Goal: Task Accomplishment & Management: Manage account settings

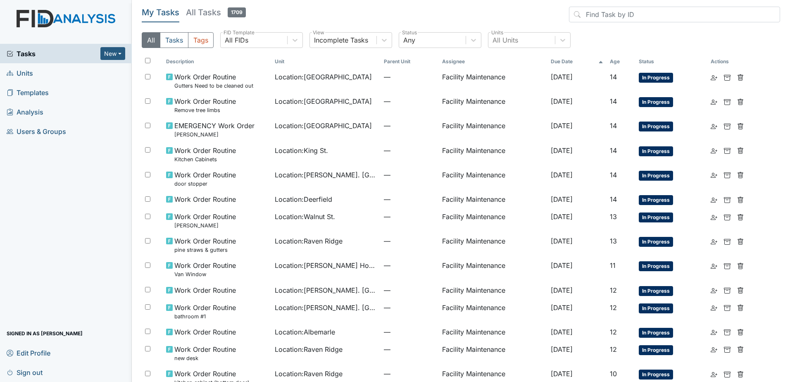
click at [89, 70] on link "Units" at bounding box center [66, 72] width 132 height 19
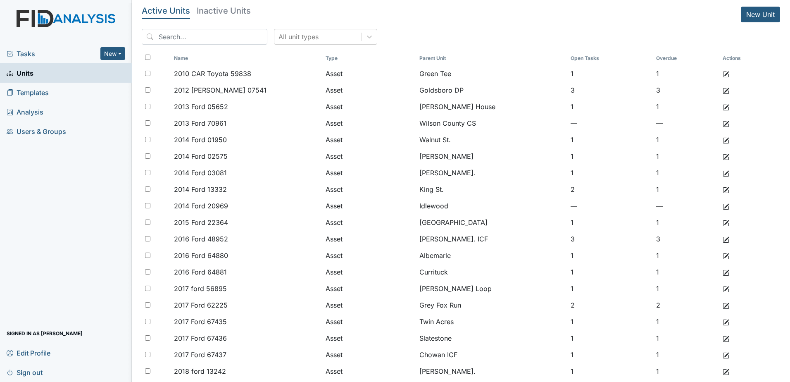
click at [83, 56] on span "Tasks" at bounding box center [54, 54] width 94 height 10
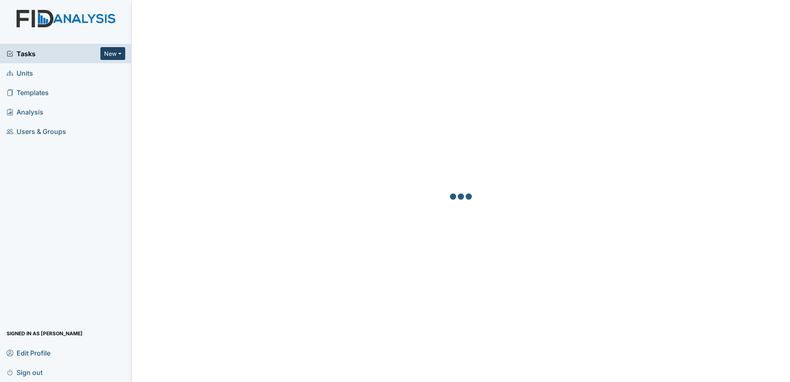
click at [111, 56] on button "New" at bounding box center [112, 53] width 25 height 13
click at [46, 73] on link "Units" at bounding box center [66, 72] width 132 height 19
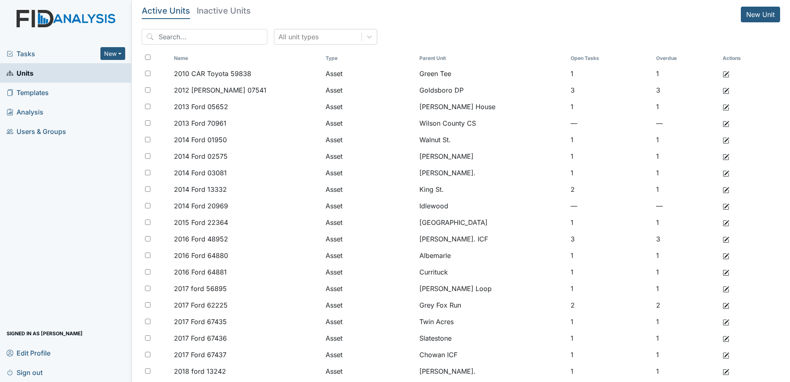
click at [64, 58] on span "Tasks" at bounding box center [54, 54] width 94 height 10
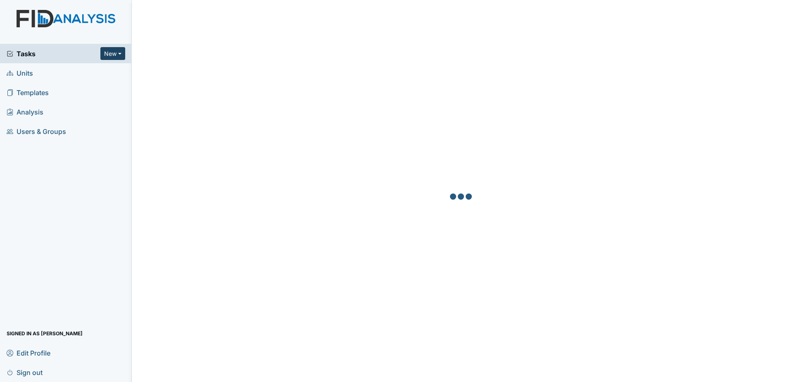
click at [106, 52] on button "New" at bounding box center [112, 53] width 25 height 13
click at [102, 97] on link "Document" at bounding box center [91, 97] width 65 height 13
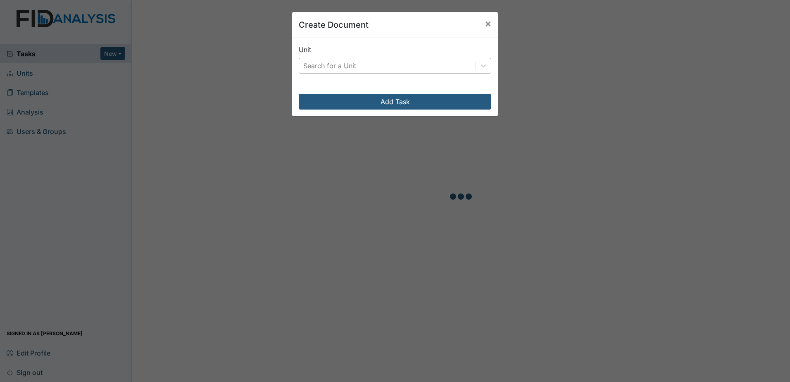
click at [306, 66] on div "Search for a Unit" at bounding box center [329, 66] width 53 height 10
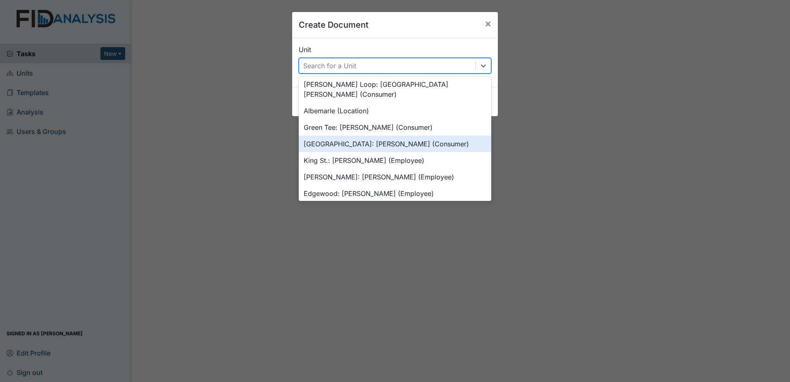
scroll to position [706, 0]
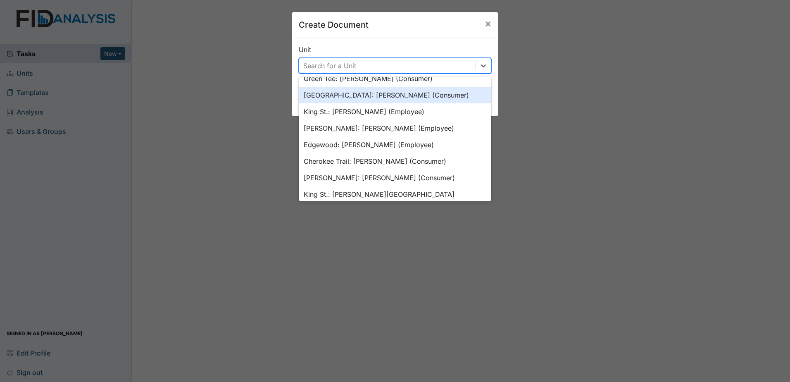
drag, startPoint x: 357, startPoint y: 187, endPoint x: 366, endPoint y: 64, distance: 123.1
click at [366, 65] on div "option Beaufort Heights: Allen, James (Consumer) focused, 43 of 50. 50 results …" at bounding box center [395, 66] width 193 height 16
click at [361, 47] on div "Unit option Beaufort Heights: Allen, James (Consumer) focused, 43 of 50. 50 res…" at bounding box center [395, 59] width 193 height 29
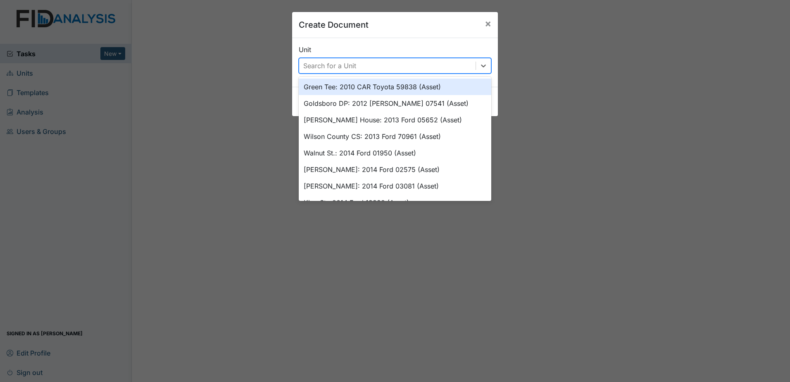
click at [334, 67] on div "Search for a Unit" at bounding box center [329, 66] width 53 height 10
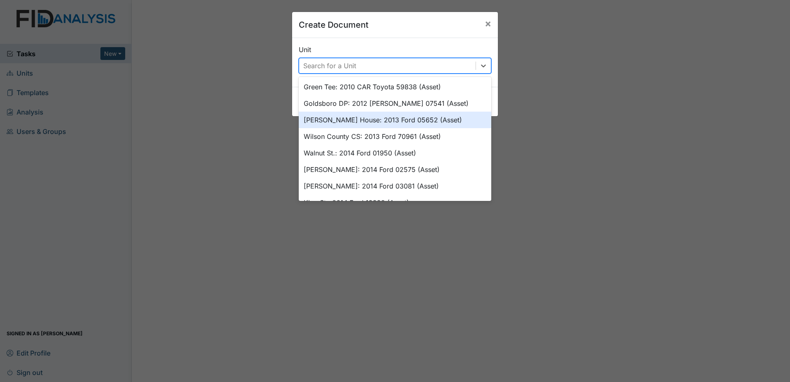
click at [337, 115] on div "Scott House: 2013 Ford 05652 (Asset)" at bounding box center [395, 120] width 193 height 17
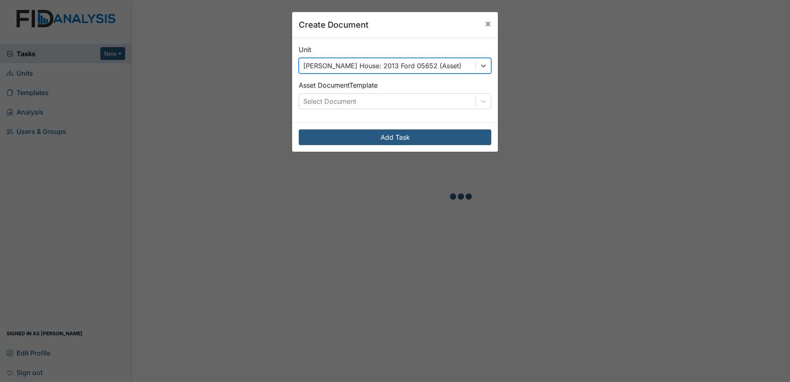
click at [348, 66] on div "Scott House: 2013 Ford 05652 (Asset)" at bounding box center [382, 66] width 158 height 10
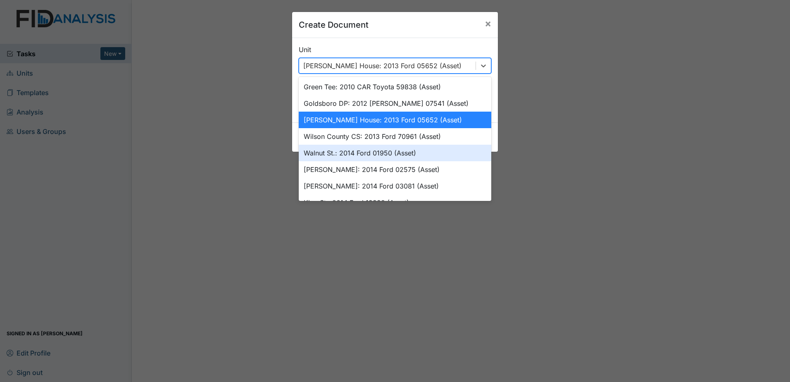
click at [352, 147] on div "Walnut St.: 2014 Ford 01950 (Asset)" at bounding box center [395, 153] width 193 height 17
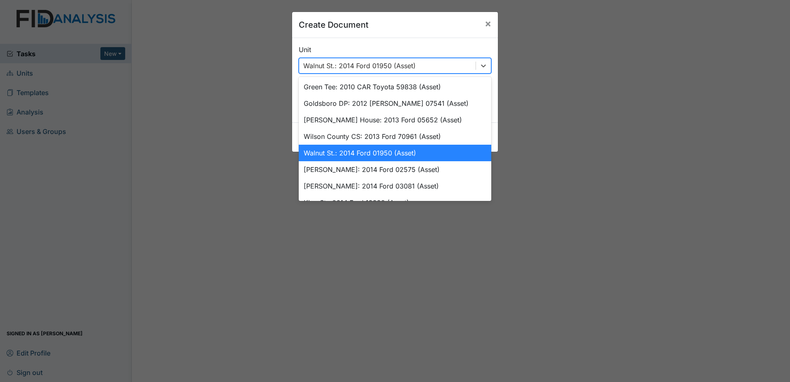
click at [402, 68] on div "Walnut St.: 2014 Ford 01950 (Asset)" at bounding box center [359, 66] width 112 height 10
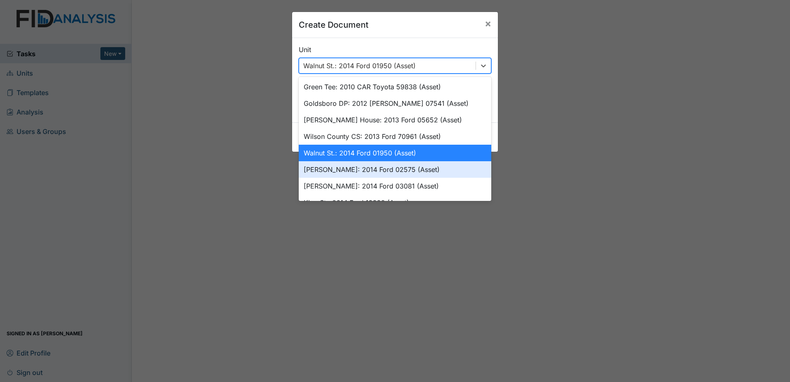
click at [367, 170] on div "McFarland: 2014 Ford 02575 (Asset)" at bounding box center [395, 169] width 193 height 17
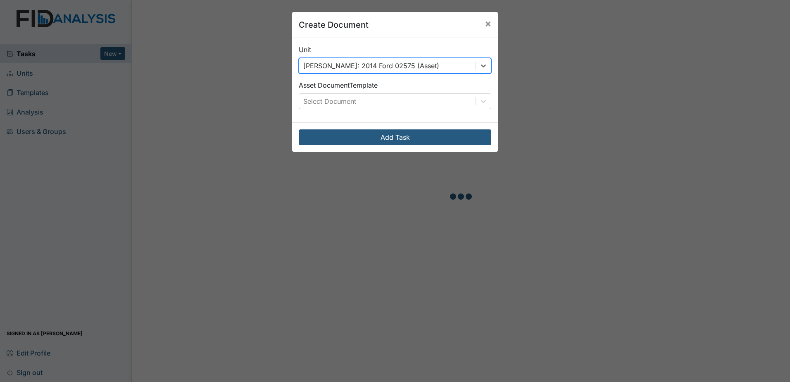
click at [406, 69] on div "McFarland: 2014 Ford 02575 (Asset)" at bounding box center [371, 66] width 136 height 10
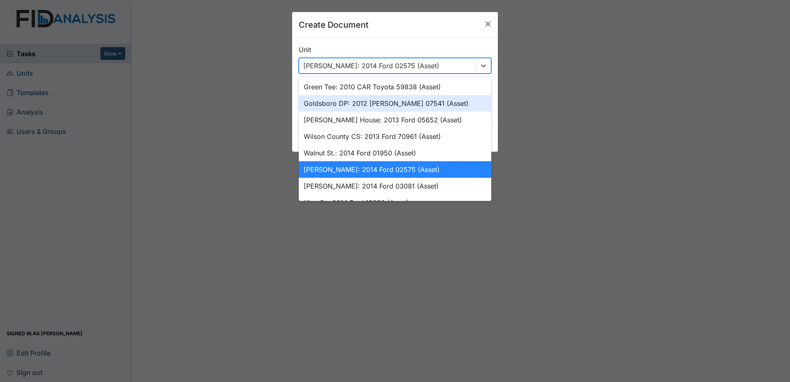
click at [225, 78] on div "Create Document × Unit option McFarland: 2014 Ford 02575 (Asset), selected. opt…" at bounding box center [395, 191] width 790 height 382
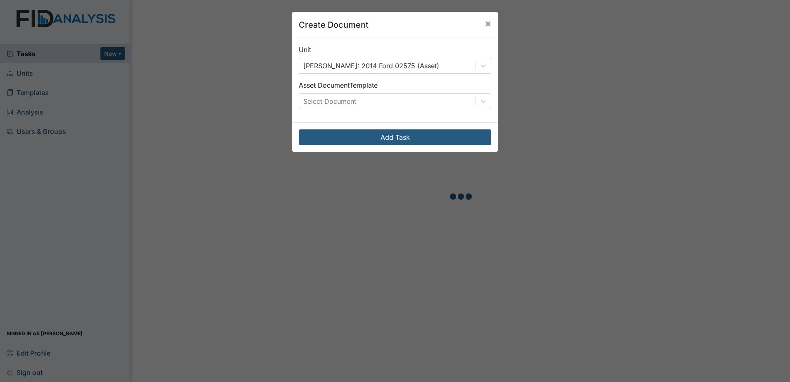
click at [68, 52] on div "Create Document × Unit McFarland: 2014 Ford 02575 (Asset) Asset Document Templa…" at bounding box center [395, 191] width 790 height 382
click at [487, 23] on span "×" at bounding box center [488, 23] width 7 height 12
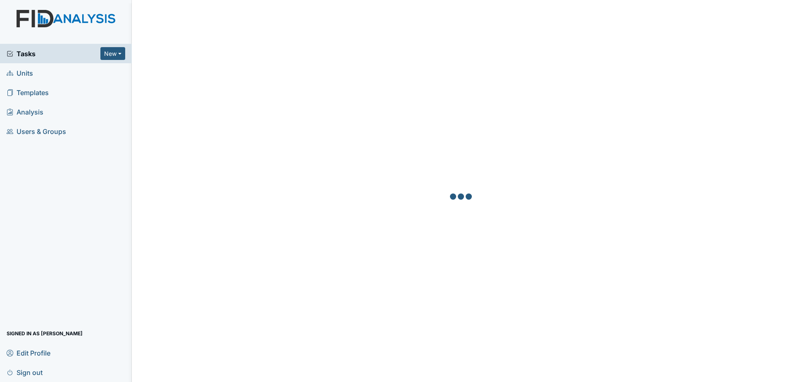
click at [55, 77] on link "Units" at bounding box center [66, 72] width 132 height 19
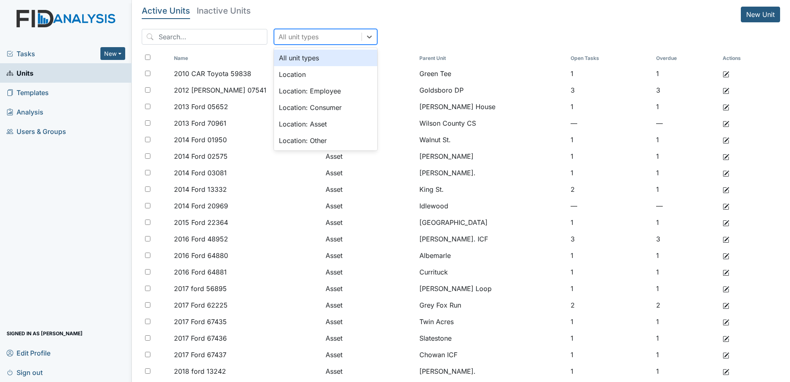
click at [335, 35] on div "All unit types" at bounding box center [317, 36] width 87 height 15
click at [302, 125] on div "Location: Asset" at bounding box center [325, 124] width 103 height 17
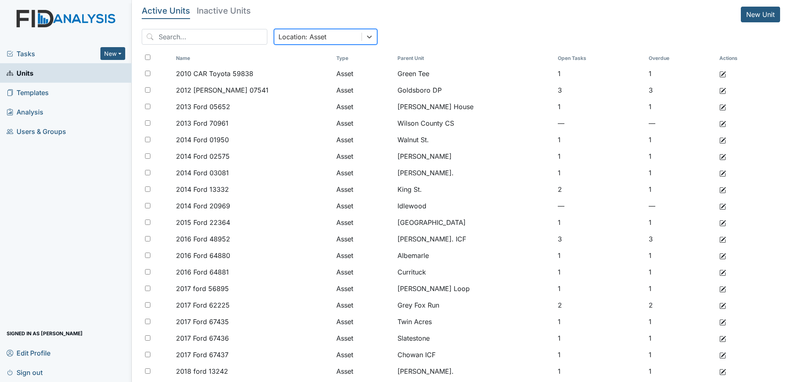
click at [65, 56] on span "Tasks" at bounding box center [54, 54] width 94 height 10
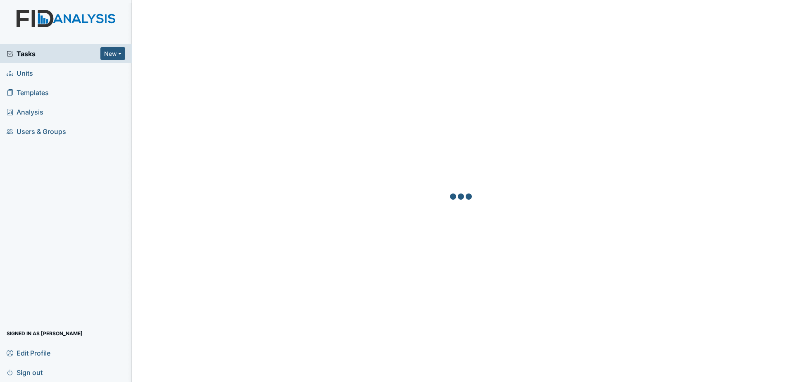
click at [66, 111] on link "Analysis" at bounding box center [66, 111] width 132 height 19
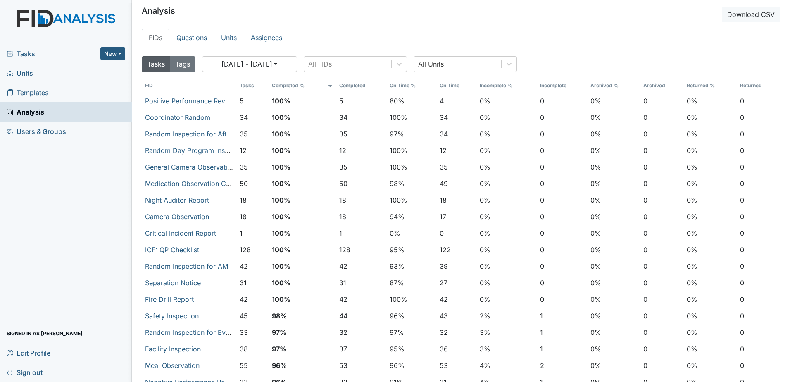
click at [51, 90] on link "Templates" at bounding box center [66, 92] width 132 height 19
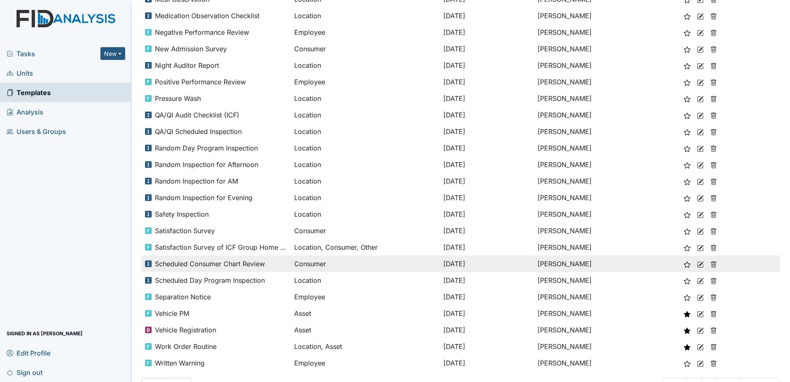
scroll to position [479, 0]
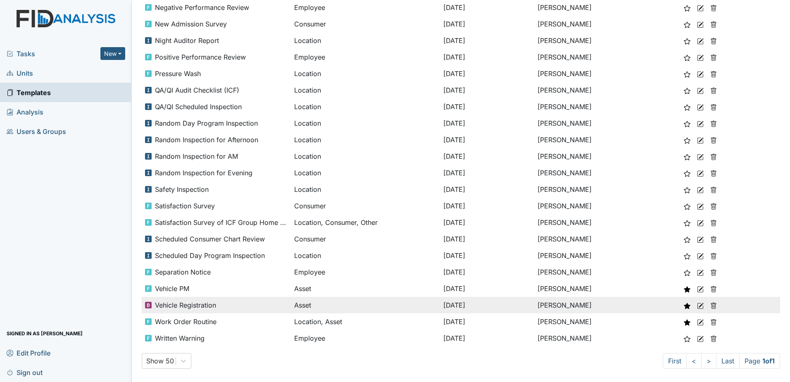
click at [700, 304] on use at bounding box center [700, 305] width 6 height 6
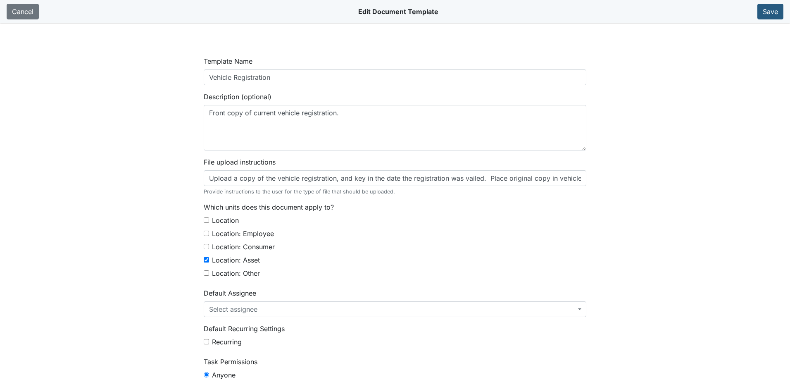
click at [204, 222] on input "Location" at bounding box center [206, 219] width 5 height 5
checkbox input "true"
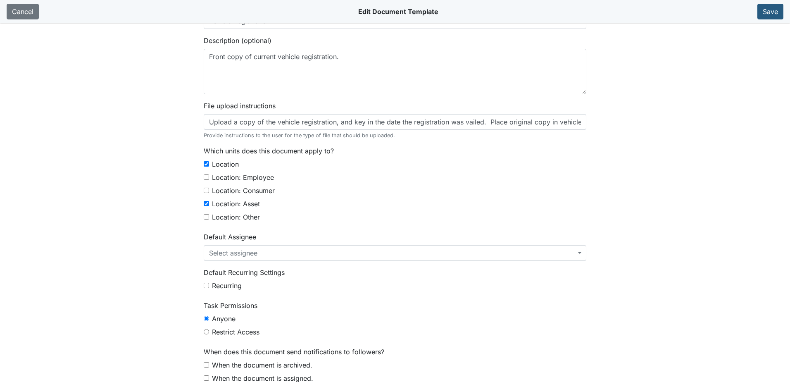
scroll to position [97, 0]
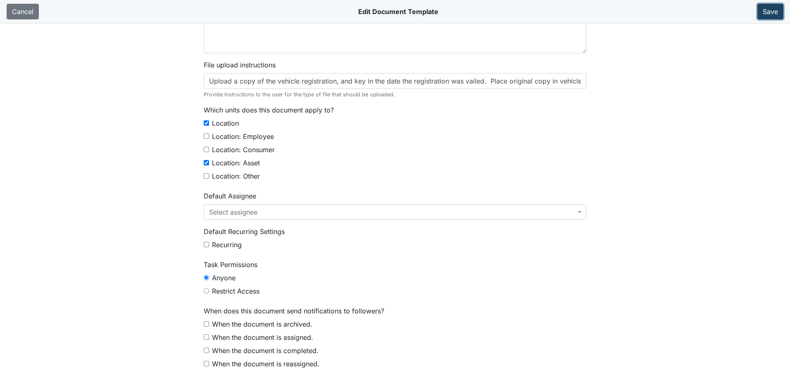
click at [774, 6] on button "Save" at bounding box center [770, 12] width 26 height 16
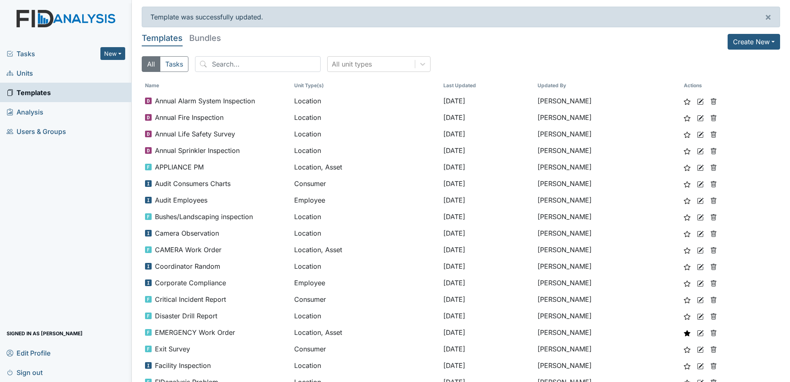
click at [70, 71] on link "Units" at bounding box center [66, 72] width 132 height 19
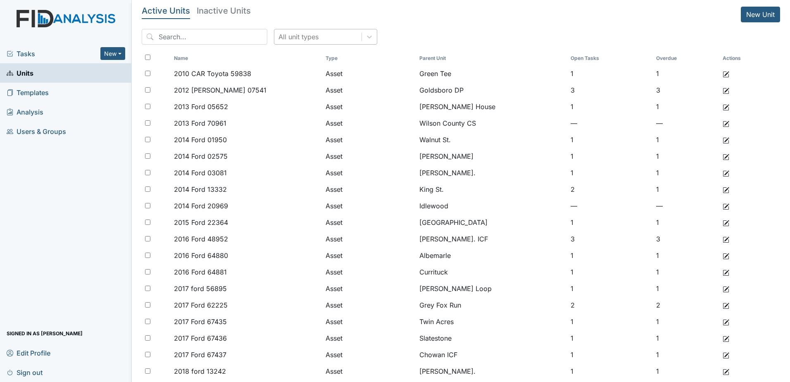
click at [322, 41] on div "All unit types" at bounding box center [317, 36] width 87 height 15
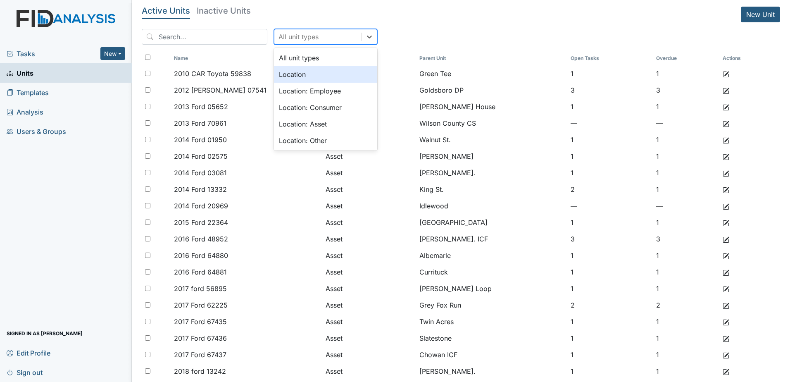
click at [305, 75] on div "Location" at bounding box center [325, 74] width 103 height 17
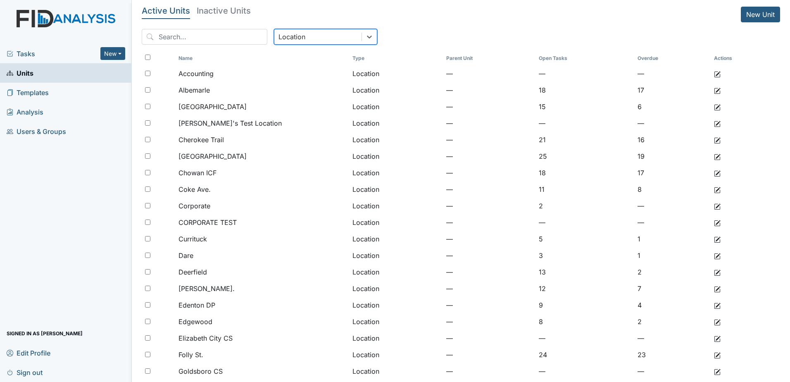
click at [147, 57] on input "checkbox" at bounding box center [147, 57] width 5 height 5
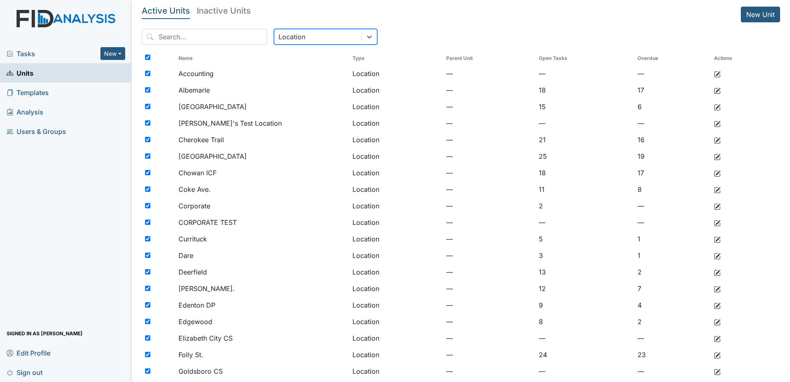
checkbox input "true"
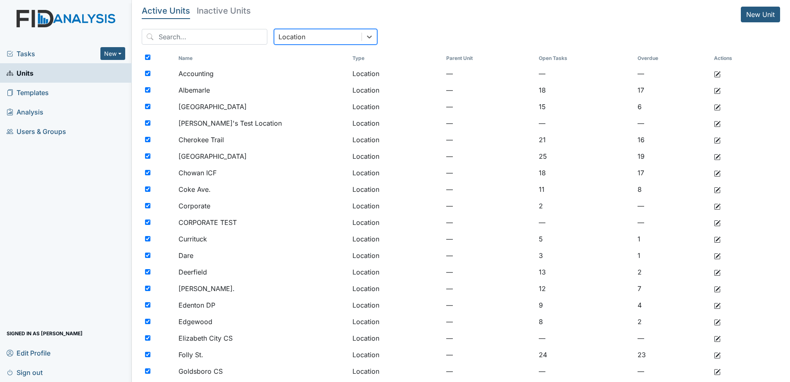
checkbox input "true"
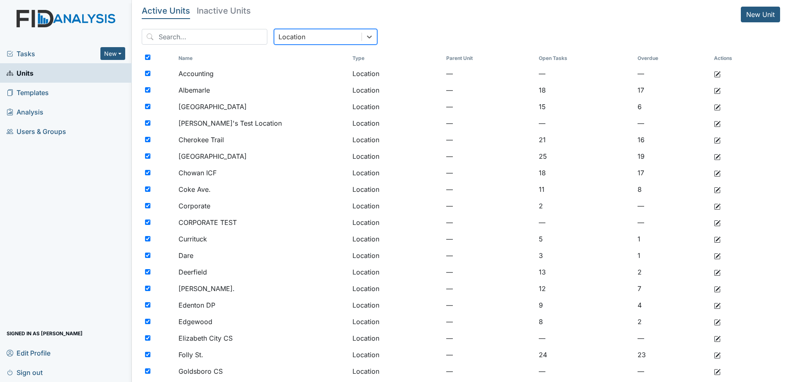
checkbox input "true"
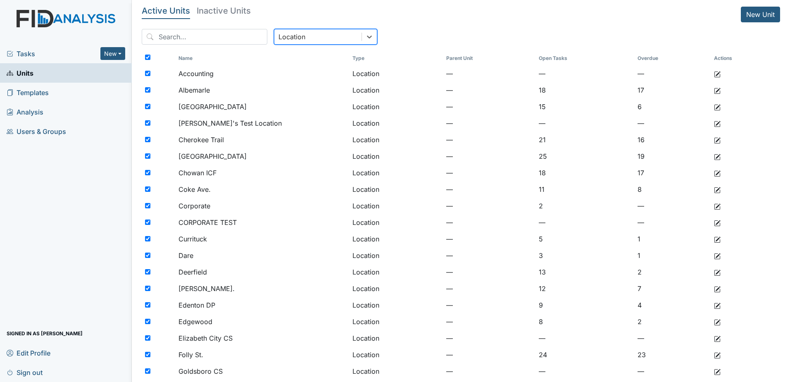
checkbox input "true"
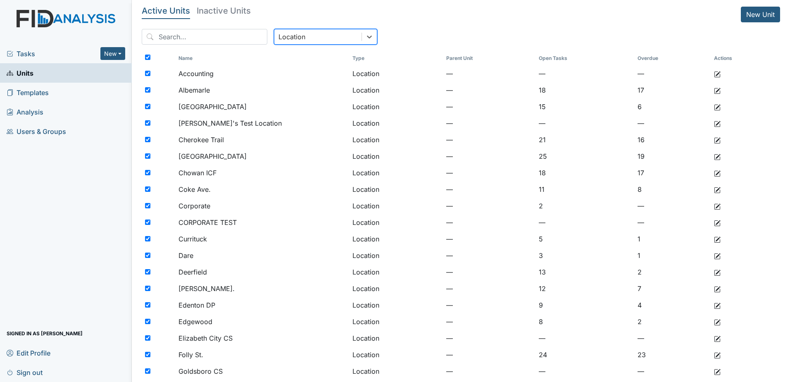
checkbox input "true"
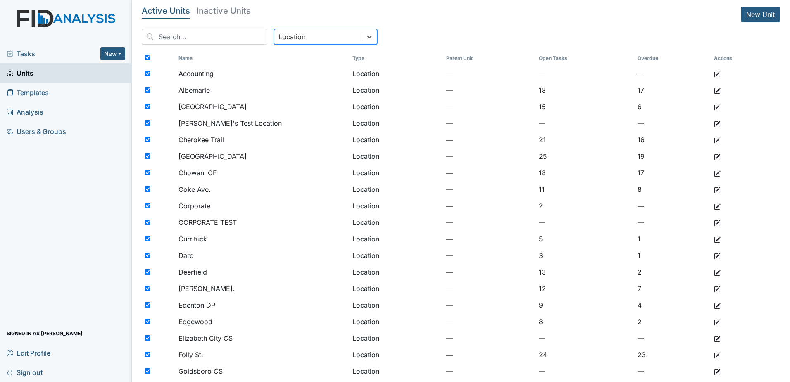
checkbox input "true"
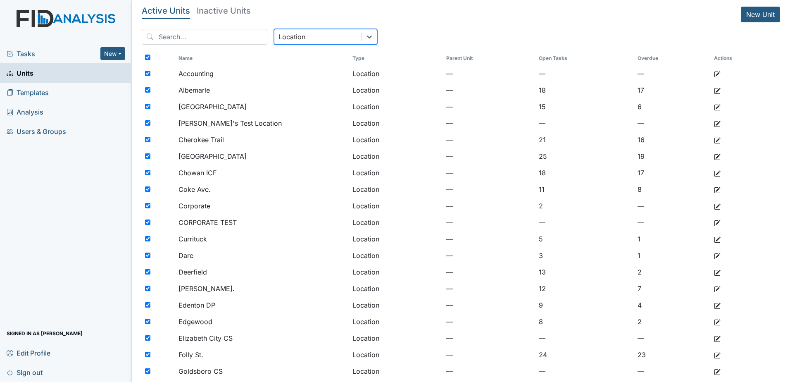
checkbox input "true"
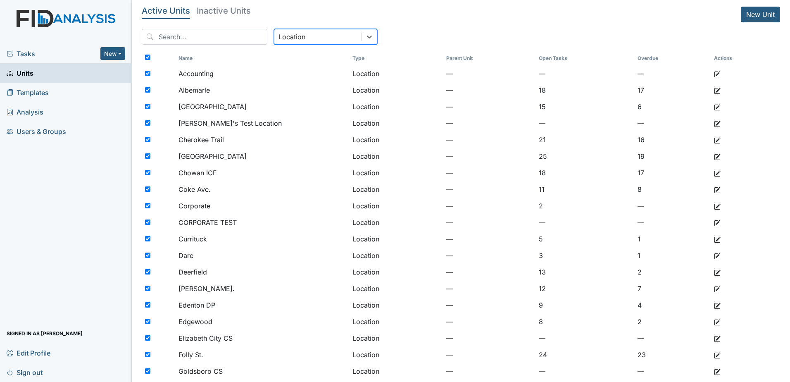
checkbox input "true"
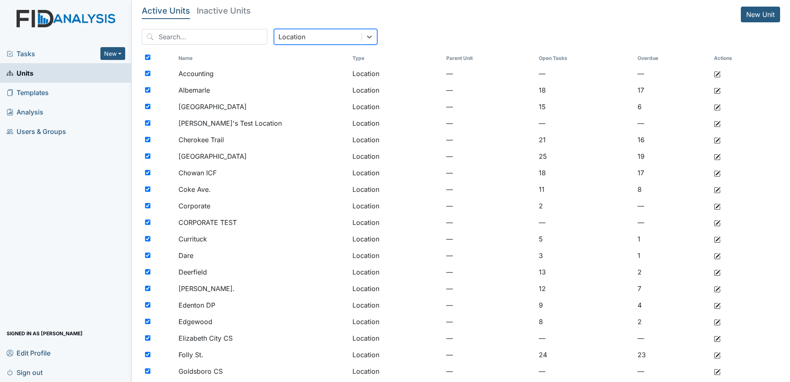
checkbox input "true"
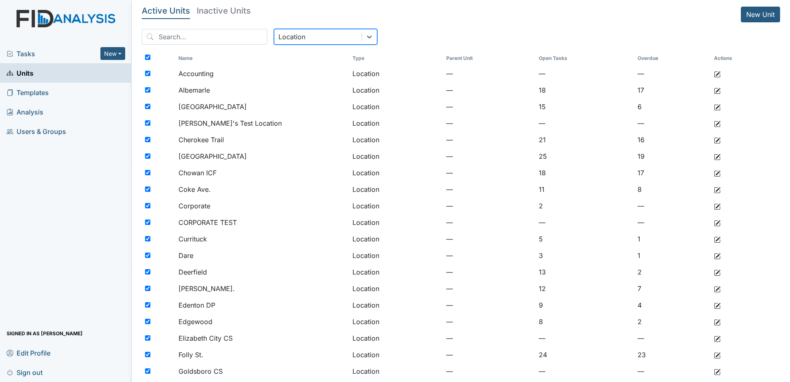
checkbox input "true"
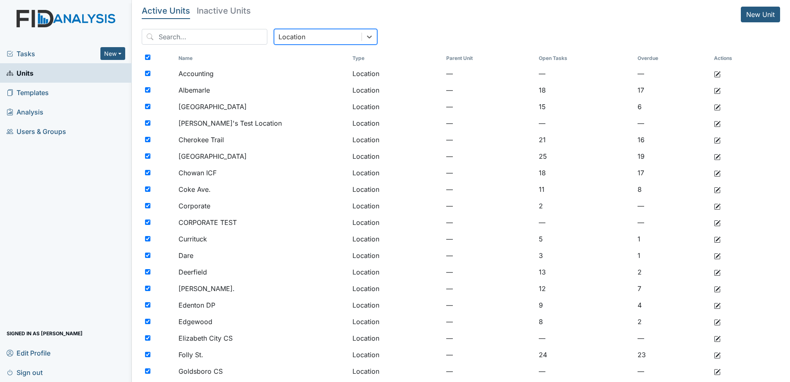
checkbox input "true"
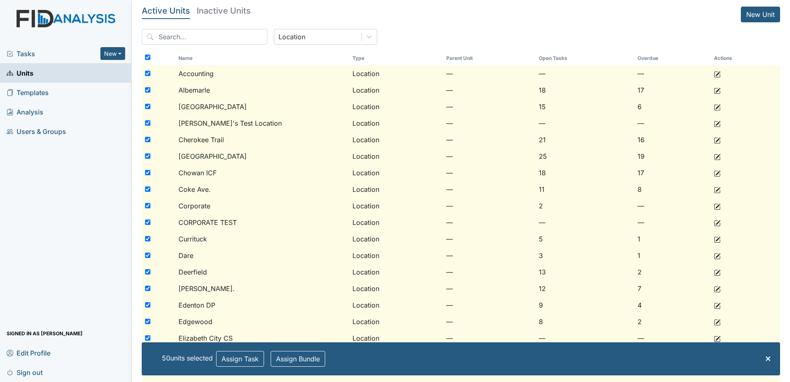
click at [145, 74] on input "checkbox" at bounding box center [147, 73] width 5 height 5
checkbox input "false"
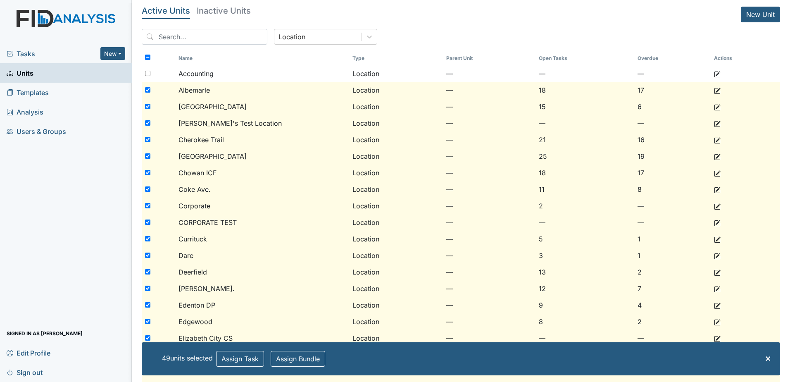
click at [145, 120] on input "checkbox" at bounding box center [147, 122] width 5 height 5
checkbox input "false"
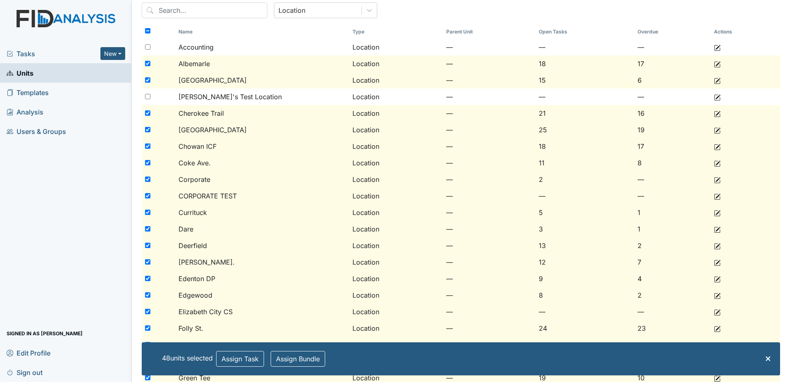
scroll to position [41, 0]
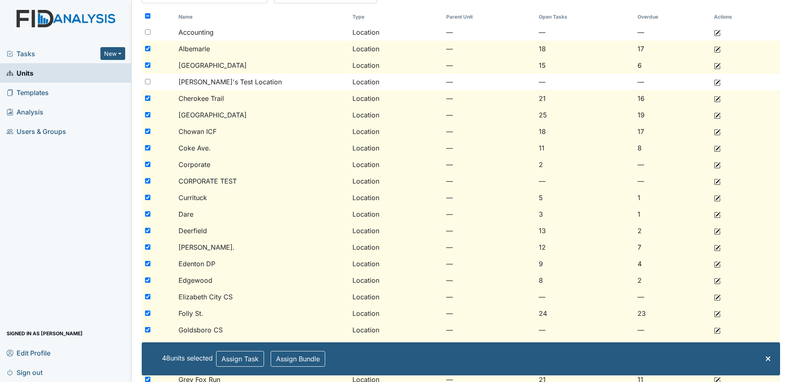
click at [153, 166] on div at bounding box center [158, 164] width 33 height 17
checkbox input "false"
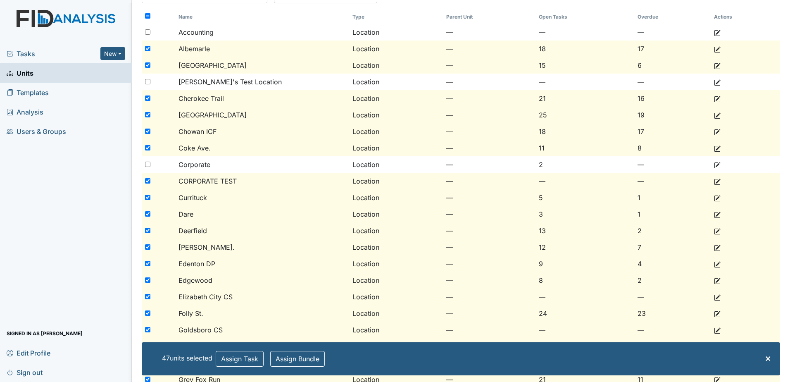
click at [149, 175] on div at bounding box center [158, 181] width 33 height 17
checkbox input "false"
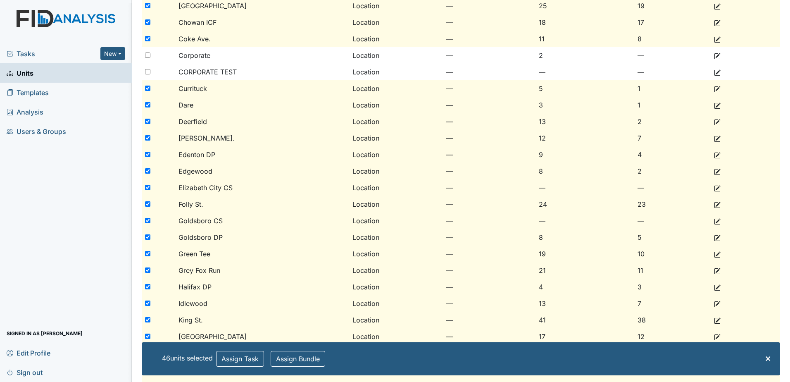
scroll to position [165, 0]
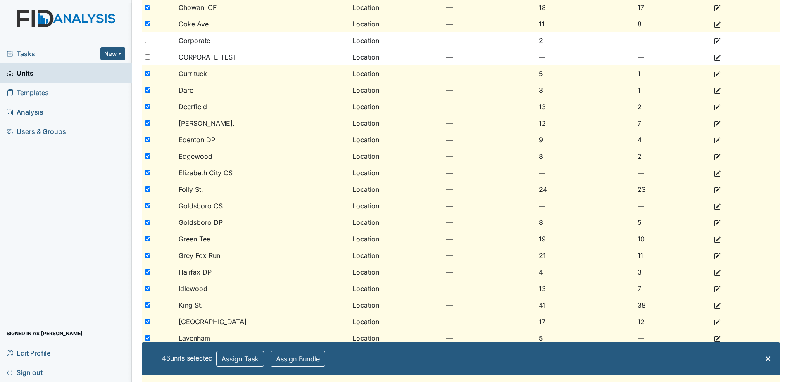
click at [148, 206] on input "checkbox" at bounding box center [147, 205] width 5 height 5
checkbox input "false"
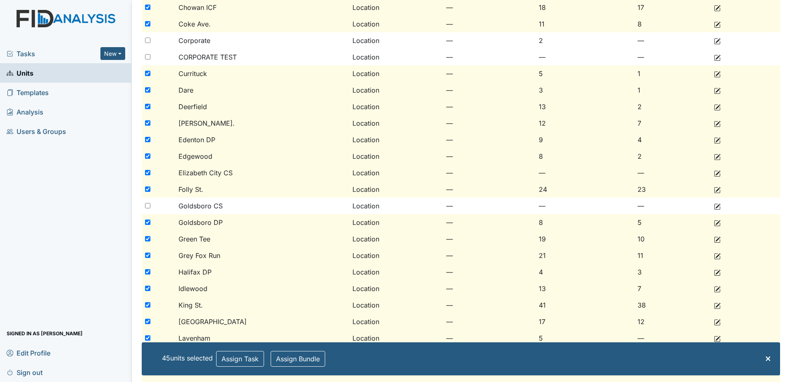
click at [148, 217] on div at bounding box center [158, 222] width 33 height 17
checkbox input "false"
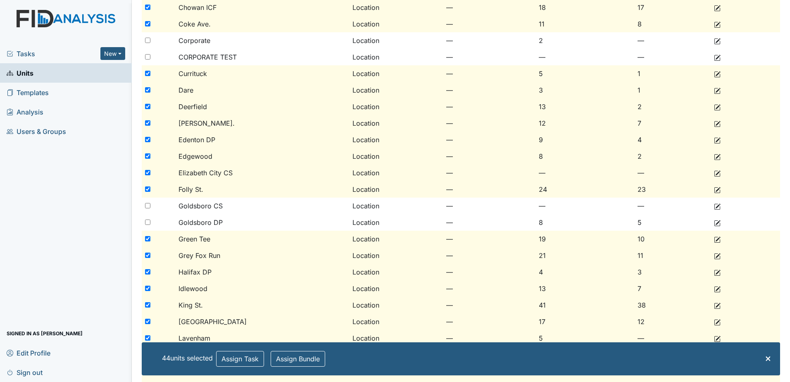
click at [145, 175] on div at bounding box center [158, 172] width 33 height 17
checkbox input "false"
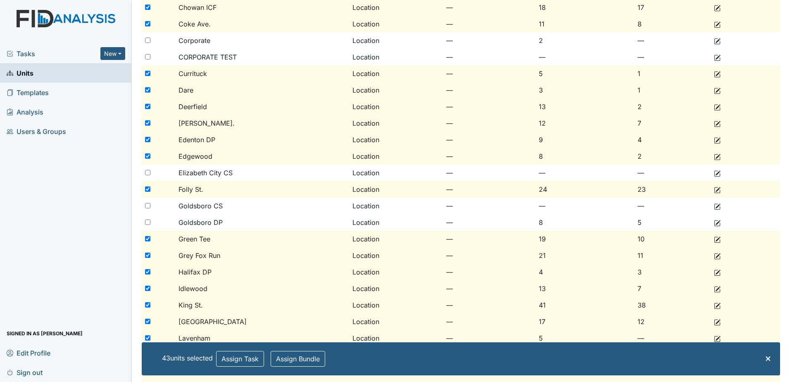
click at [158, 137] on div at bounding box center [158, 139] width 33 height 17
checkbox input "false"
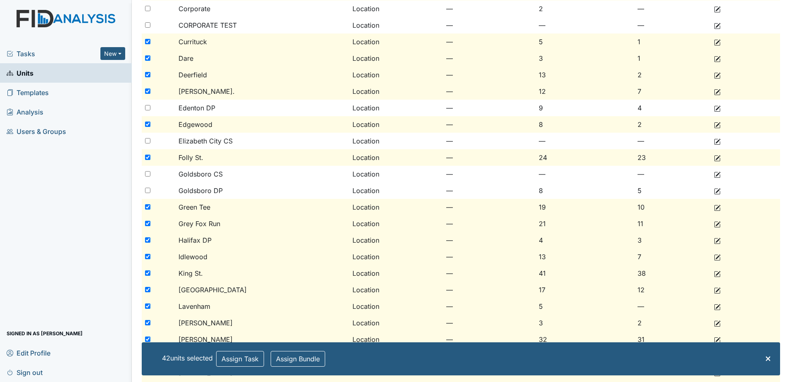
scroll to position [207, 0]
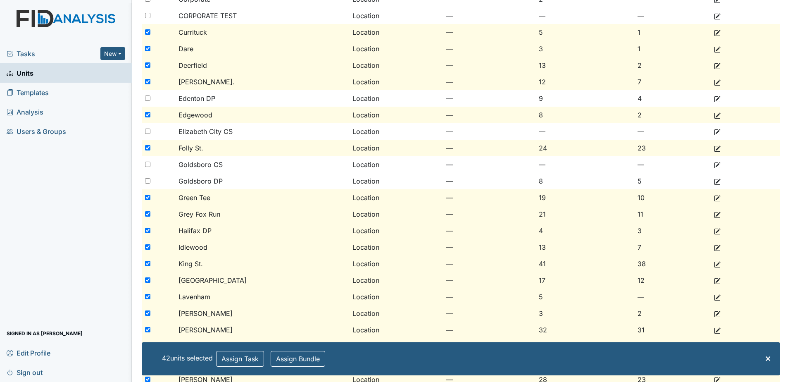
click at [187, 230] on span "Halifax DP" at bounding box center [194, 231] width 33 height 10
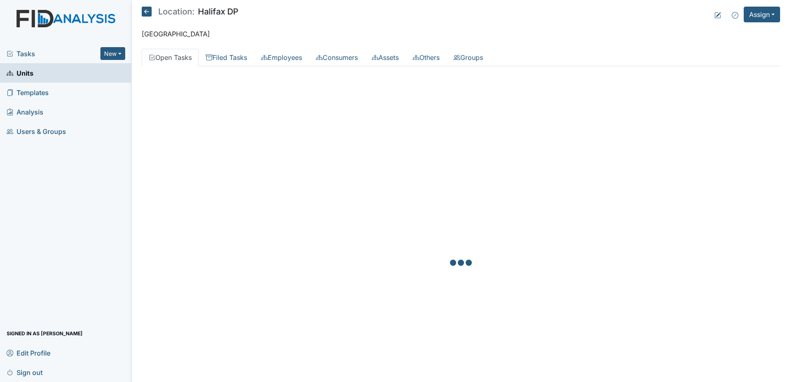
click at [146, 15] on icon at bounding box center [147, 12] width 10 height 10
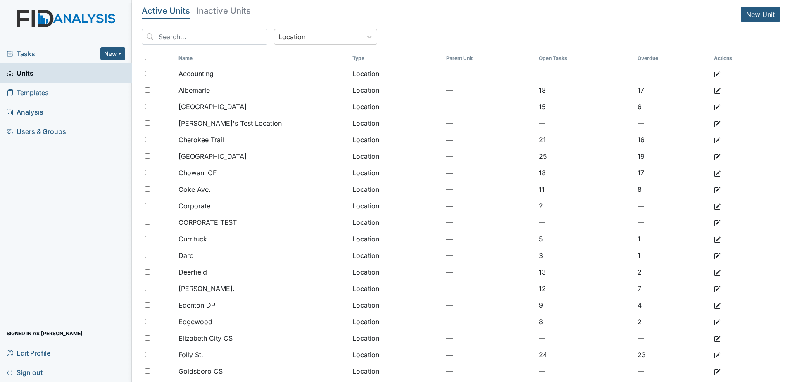
click at [145, 57] on input "checkbox" at bounding box center [147, 57] width 5 height 5
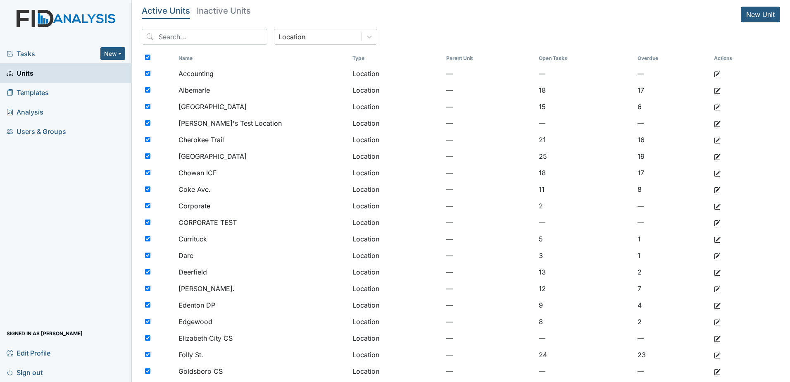
checkbox input "true"
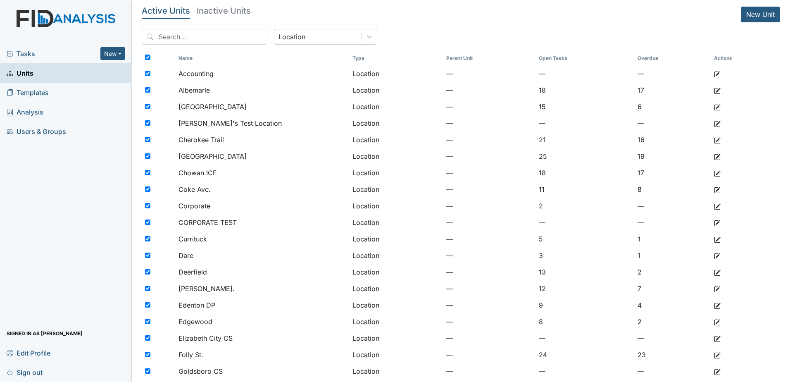
checkbox input "true"
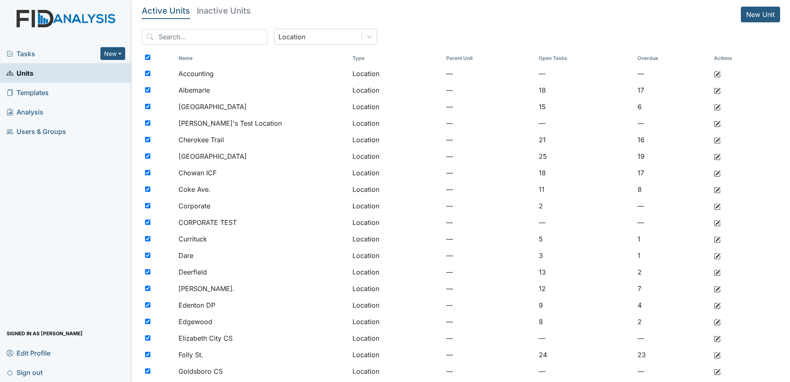
checkbox input "true"
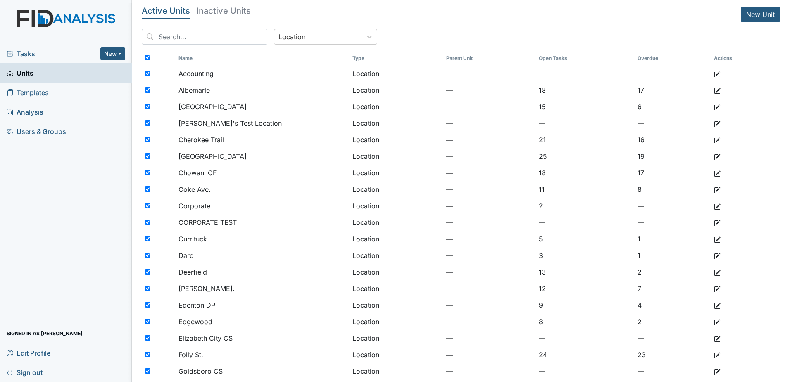
checkbox input "true"
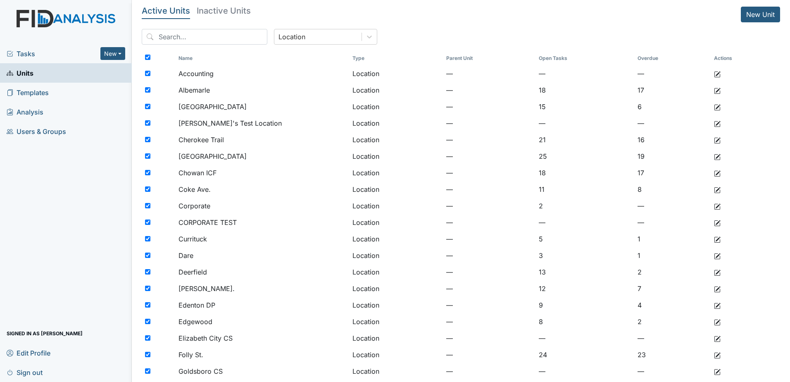
checkbox input "true"
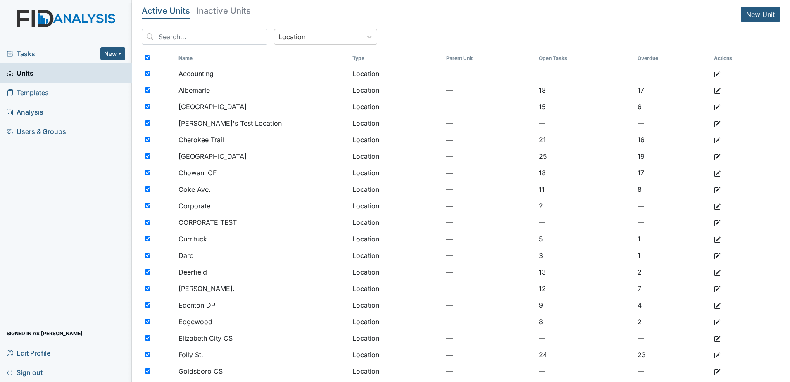
checkbox input "true"
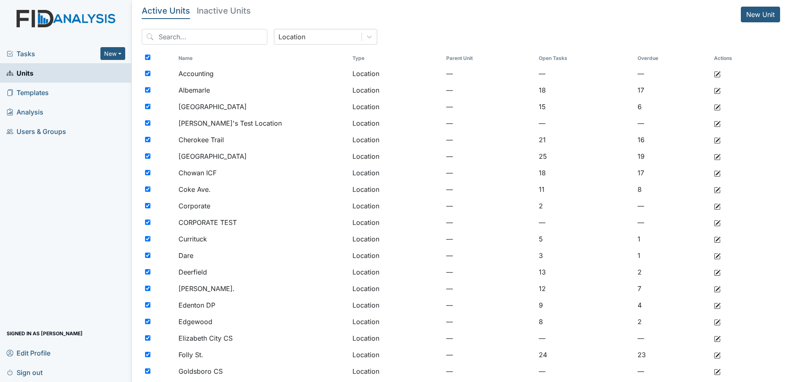
checkbox input "true"
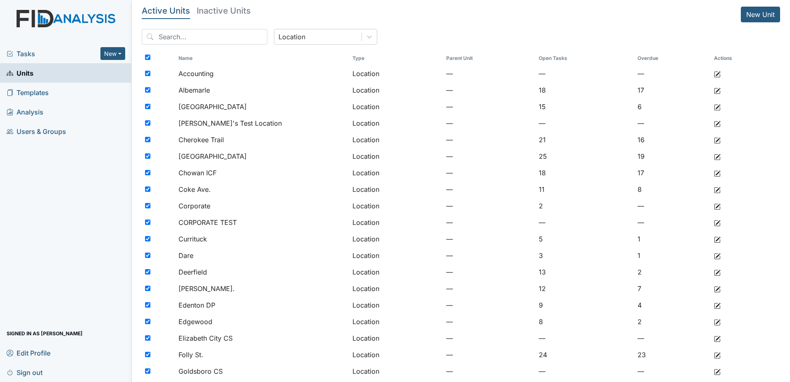
checkbox input "true"
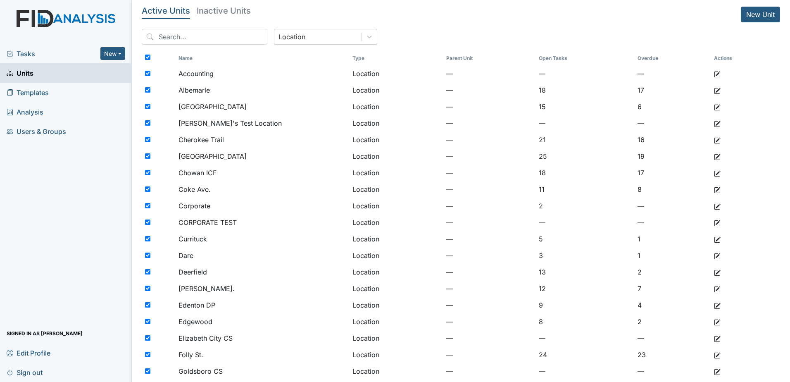
checkbox input "true"
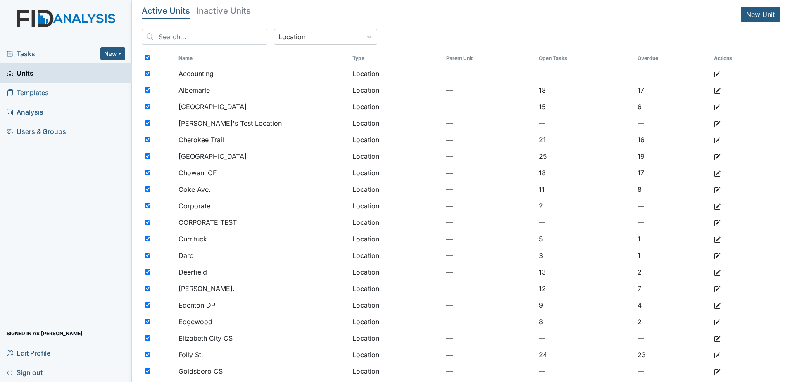
checkbox input "true"
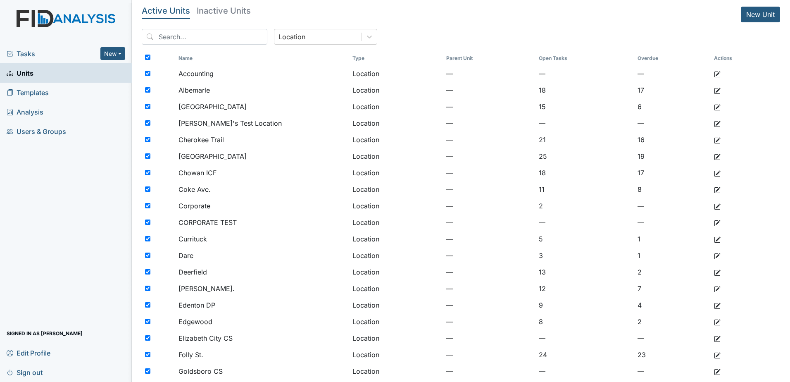
checkbox input "true"
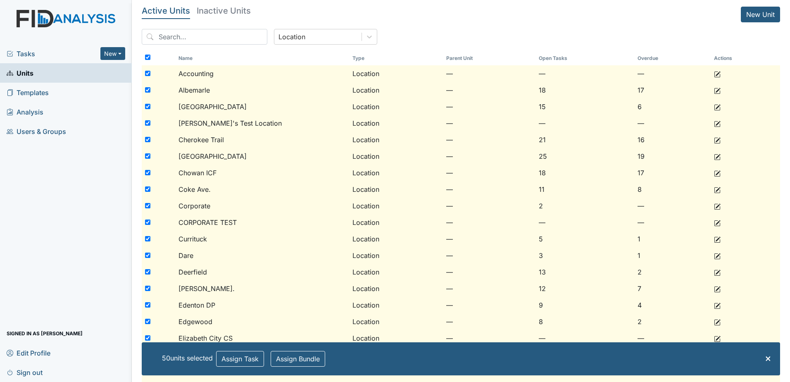
click at [149, 75] on input "checkbox" at bounding box center [147, 73] width 5 height 5
checkbox input "false"
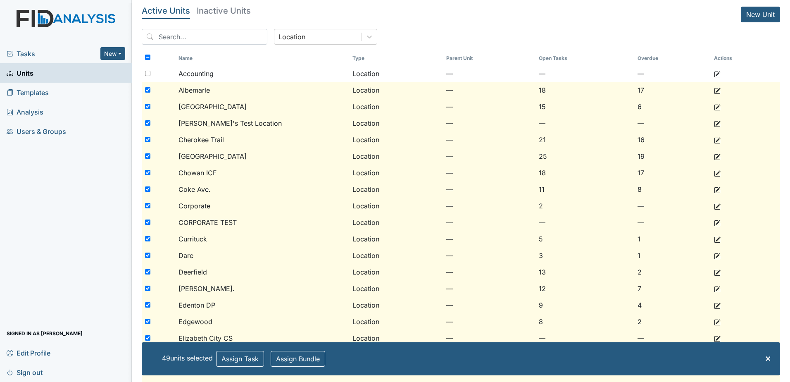
click at [146, 126] on div at bounding box center [158, 123] width 33 height 17
checkbox input "false"
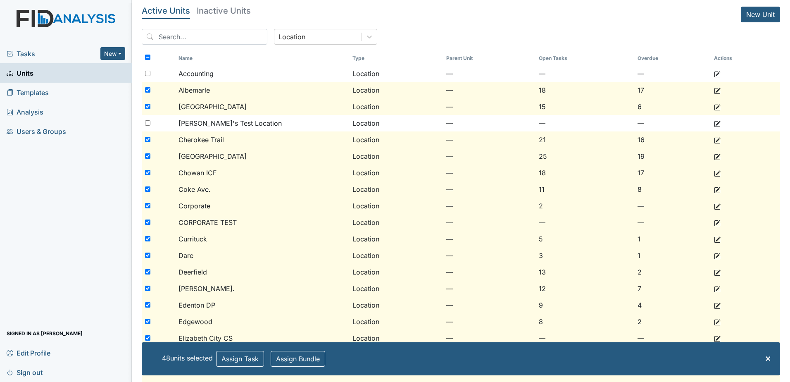
click at [150, 207] on input "checkbox" at bounding box center [147, 205] width 5 height 5
checkbox input "false"
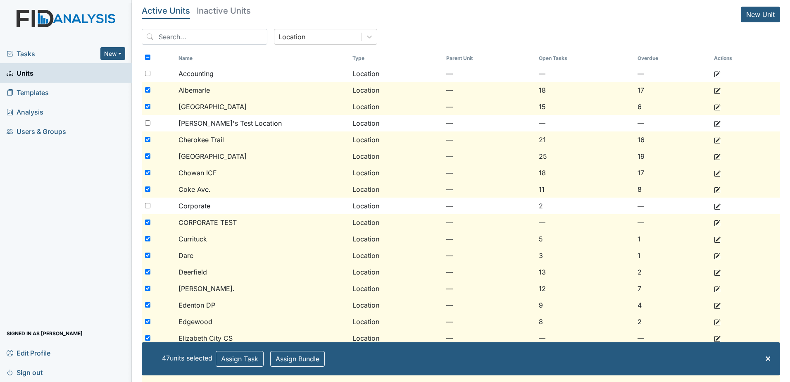
click at [149, 223] on input "checkbox" at bounding box center [147, 221] width 5 height 5
checkbox input "false"
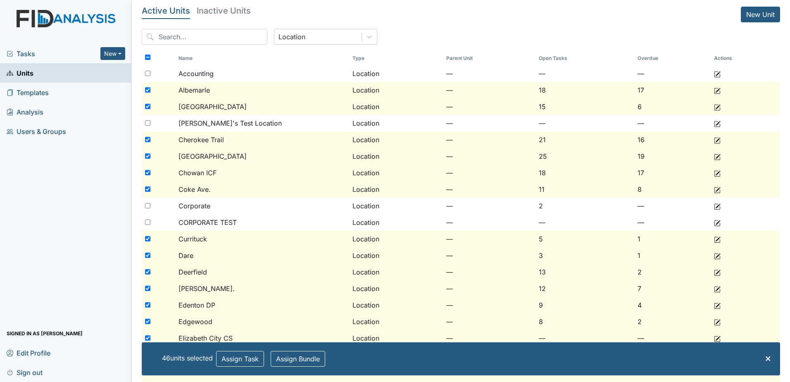
click at [147, 304] on input "checkbox" at bounding box center [147, 304] width 5 height 5
checkbox input "false"
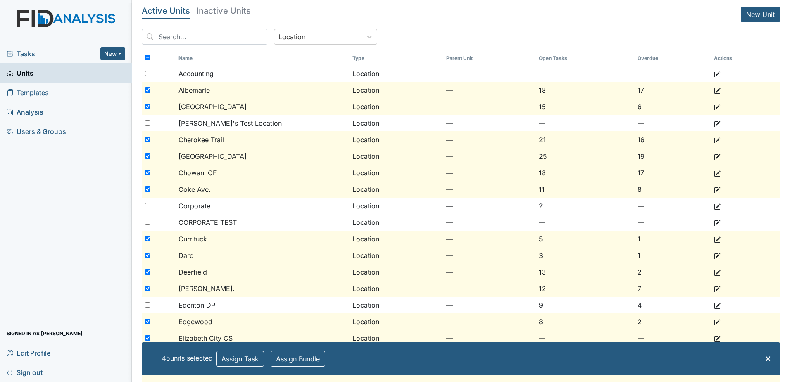
click at [147, 337] on input "checkbox" at bounding box center [147, 337] width 5 height 5
checkbox input "false"
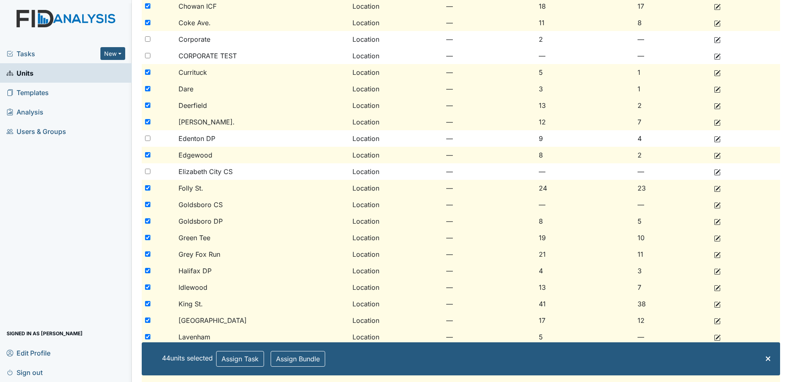
scroll to position [207, 0]
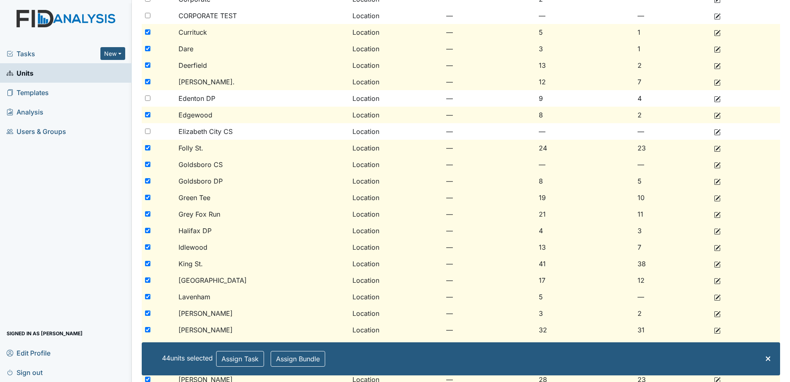
click at [147, 163] on input "checkbox" at bounding box center [147, 164] width 5 height 5
checkbox input "false"
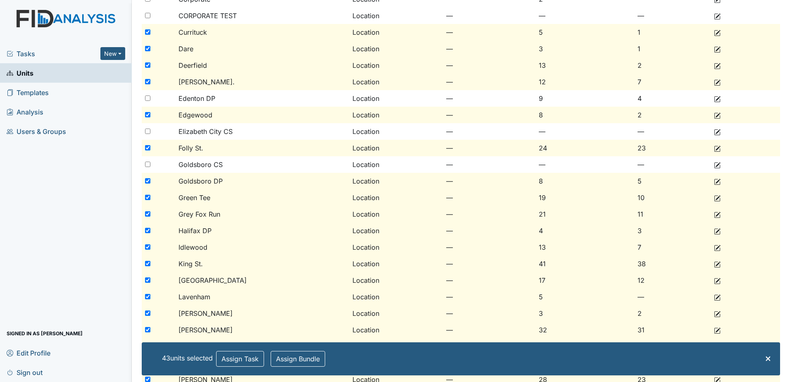
click at [147, 178] on input "checkbox" at bounding box center [147, 180] width 5 height 5
checkbox input "false"
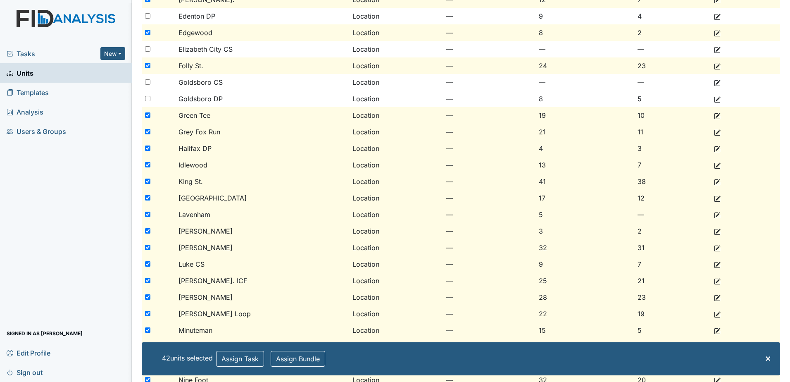
scroll to position [289, 0]
click at [150, 145] on input "checkbox" at bounding box center [147, 147] width 5 height 5
checkbox input "false"
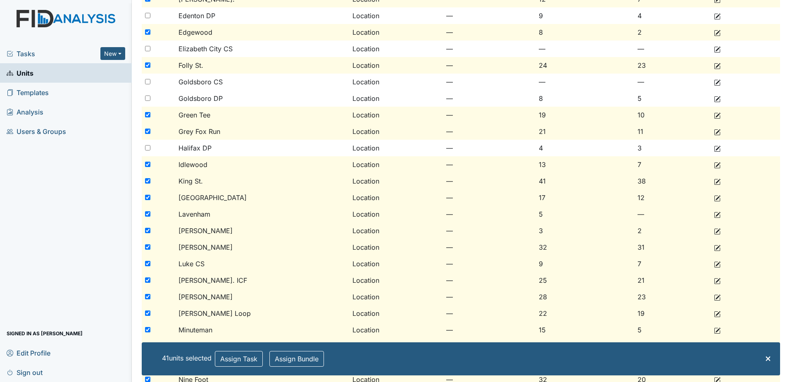
scroll to position [331, 0]
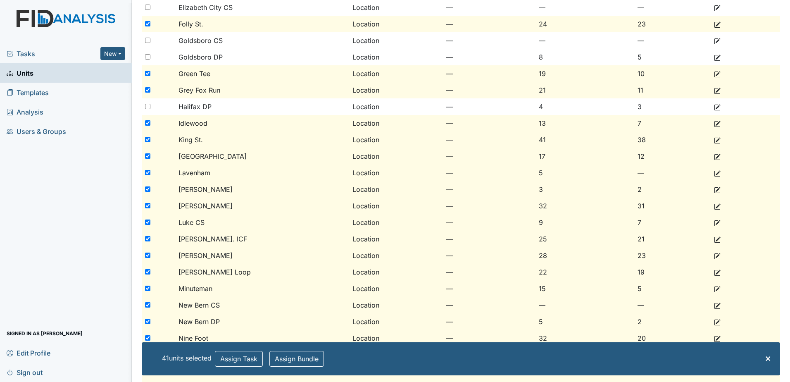
click at [146, 190] on input "checkbox" at bounding box center [147, 188] width 5 height 5
checkbox input "false"
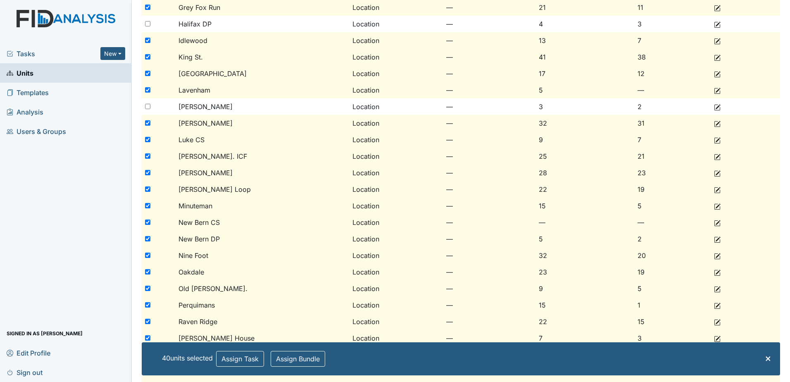
scroll to position [454, 0]
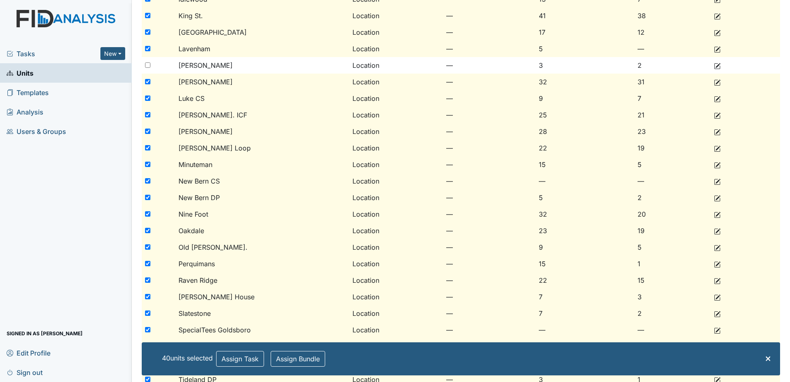
click at [146, 182] on input "checkbox" at bounding box center [147, 180] width 5 height 5
checkbox input "false"
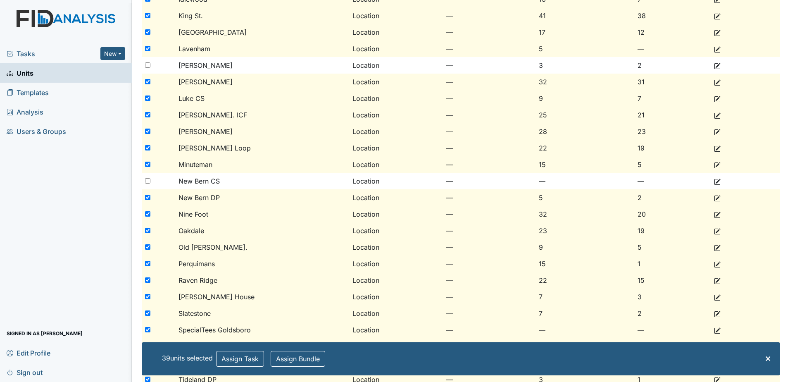
click at [147, 194] on div at bounding box center [158, 197] width 33 height 17
checkbox input "false"
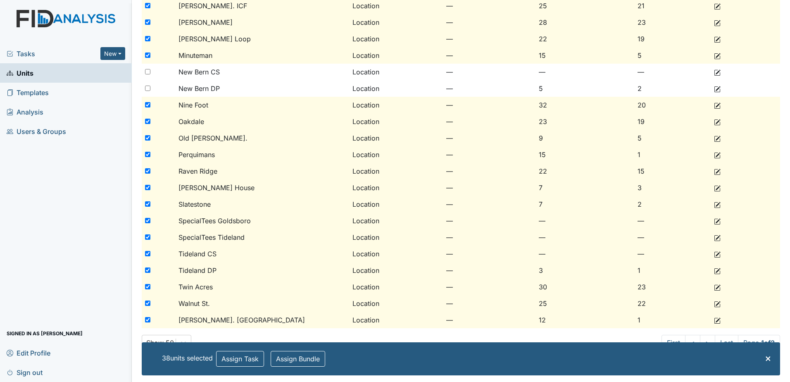
scroll to position [578, 0]
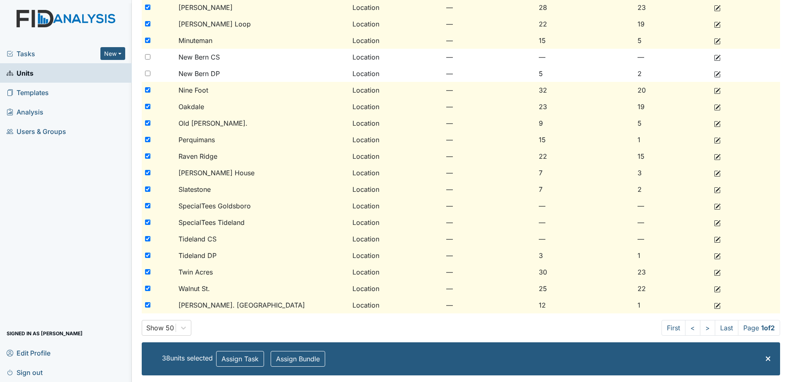
click at [145, 207] on input "checkbox" at bounding box center [147, 205] width 5 height 5
checkbox input "false"
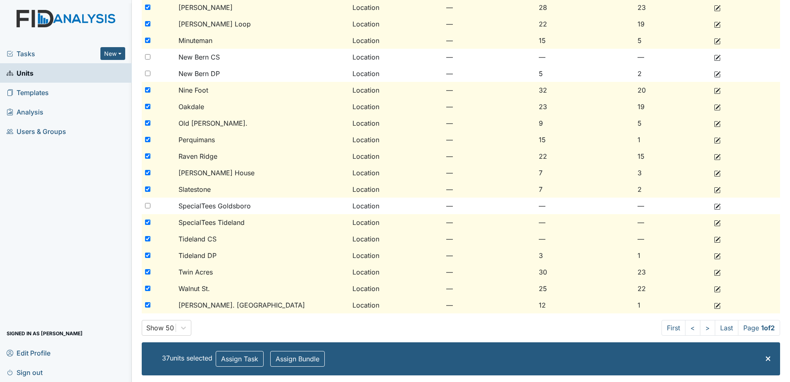
click at [146, 218] on div at bounding box center [158, 222] width 33 height 17
checkbox input "false"
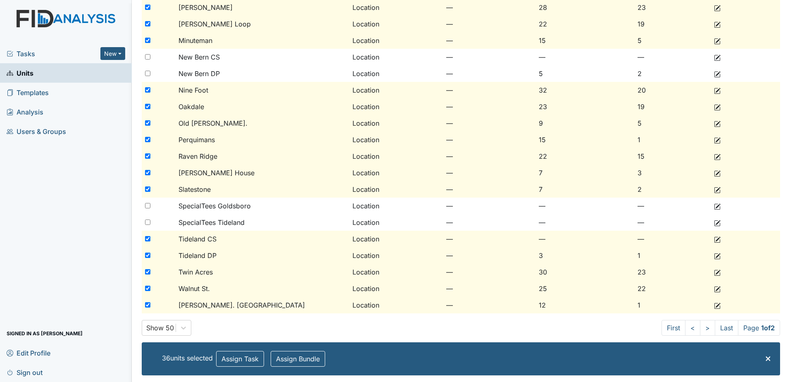
click at [145, 238] on input "checkbox" at bounding box center [147, 238] width 5 height 5
checkbox input "false"
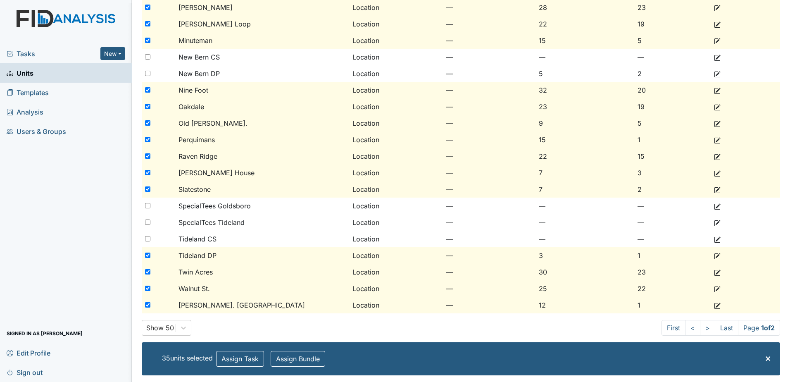
click at [151, 252] on div at bounding box center [158, 255] width 33 height 17
checkbox input "false"
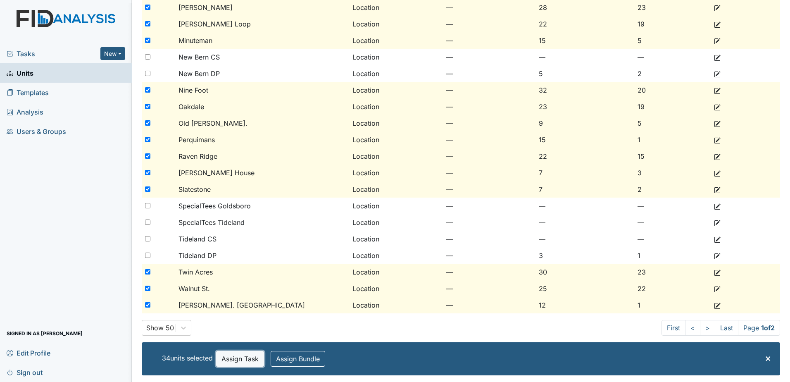
click at [264, 354] on button "Assign Task" at bounding box center [240, 359] width 48 height 16
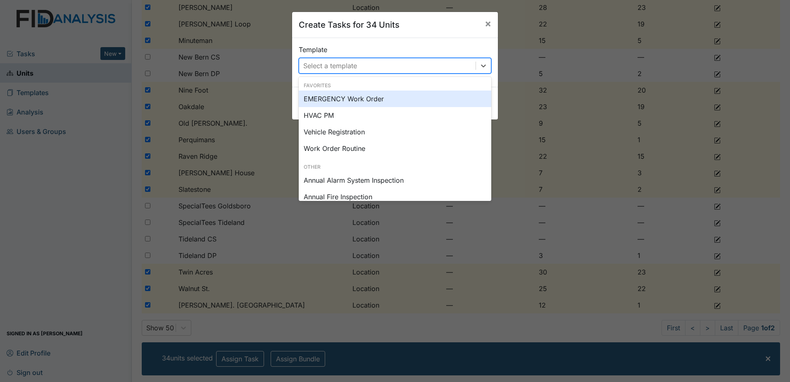
click at [380, 67] on div "Select a template" at bounding box center [387, 65] width 176 height 15
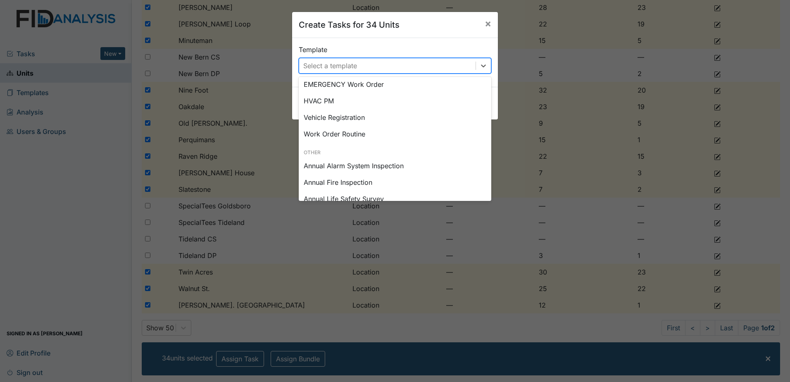
scroll to position [0, 0]
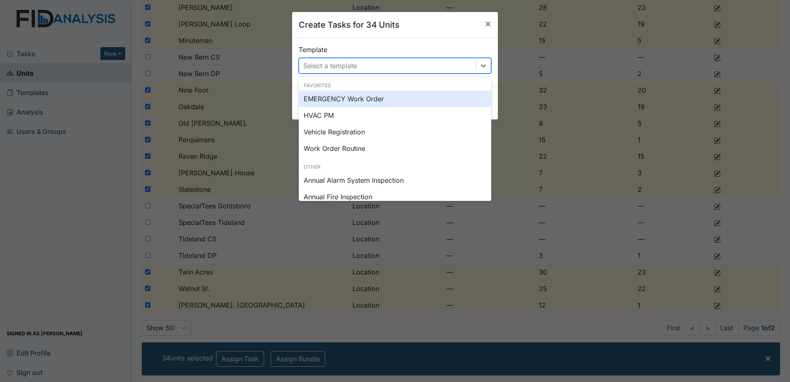
click at [383, 61] on div "Select a template" at bounding box center [387, 65] width 176 height 15
type input "ve"
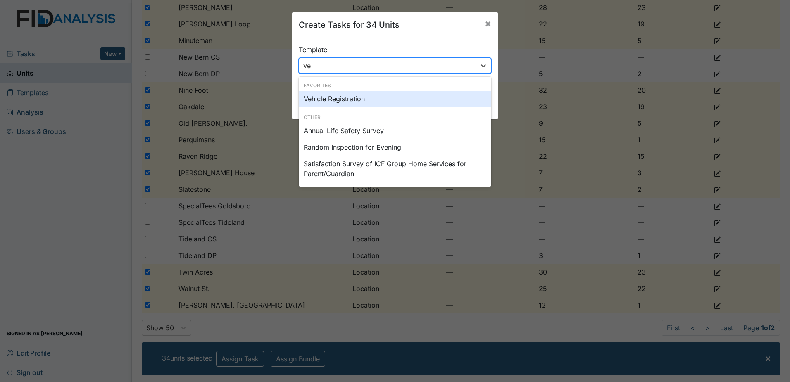
click at [359, 104] on div "Vehicle Registration" at bounding box center [395, 98] width 193 height 17
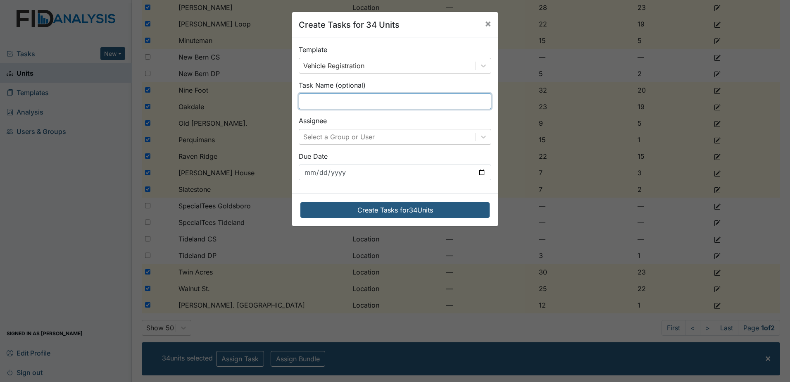
click at [389, 100] on input "text" at bounding box center [395, 101] width 193 height 16
type input "Vehicle registration"
click at [388, 137] on div "Select a Group or User" at bounding box center [387, 136] width 176 height 15
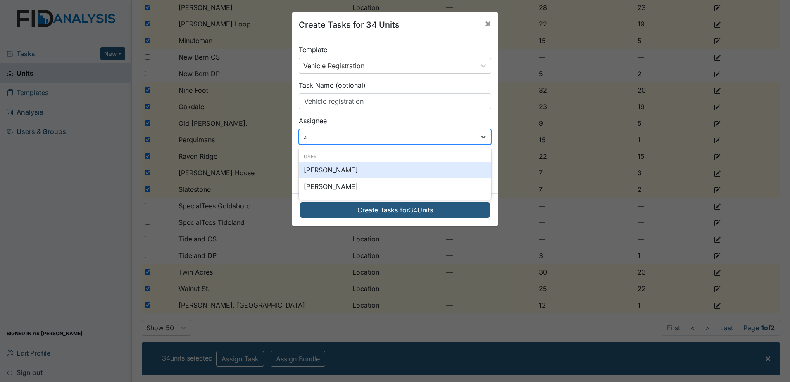
type input "za"
click at [367, 171] on div "[PERSON_NAME]" at bounding box center [395, 170] width 193 height 17
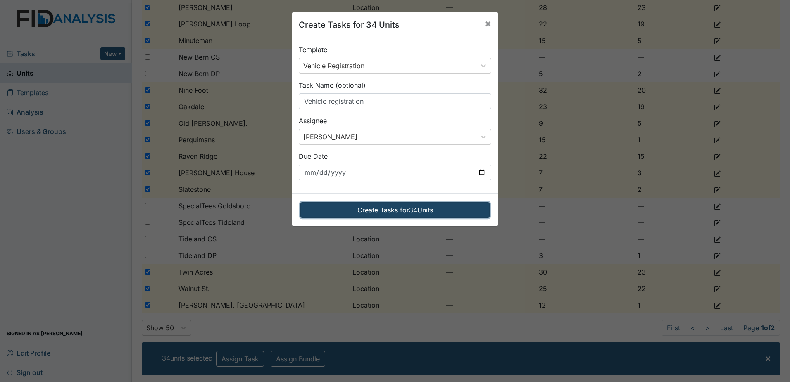
click at [401, 210] on button "Create Tasks for 34 Units" at bounding box center [394, 210] width 189 height 16
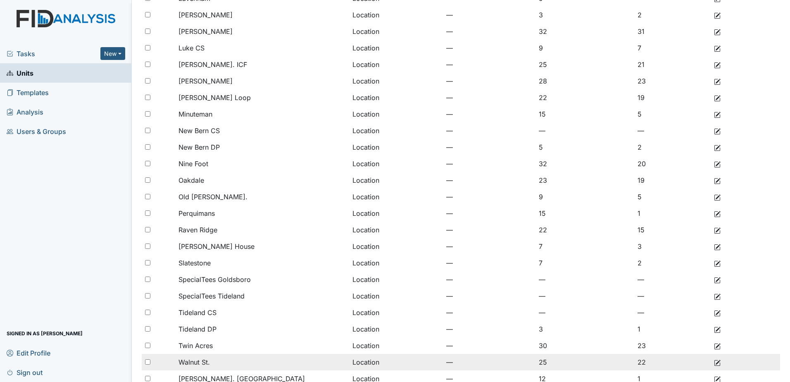
scroll to position [545, 0]
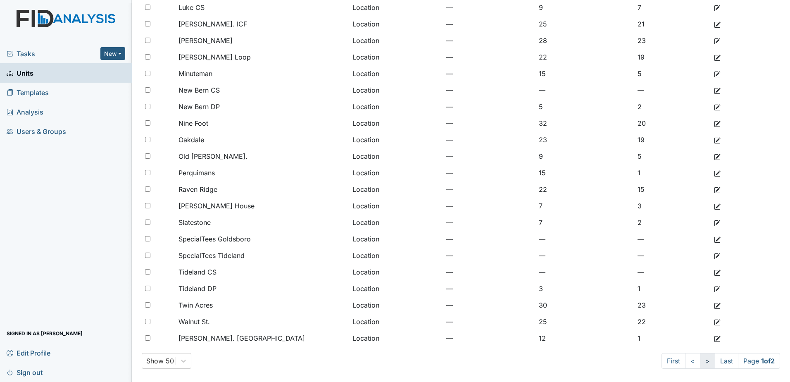
click at [700, 359] on link ">" at bounding box center [707, 361] width 15 height 16
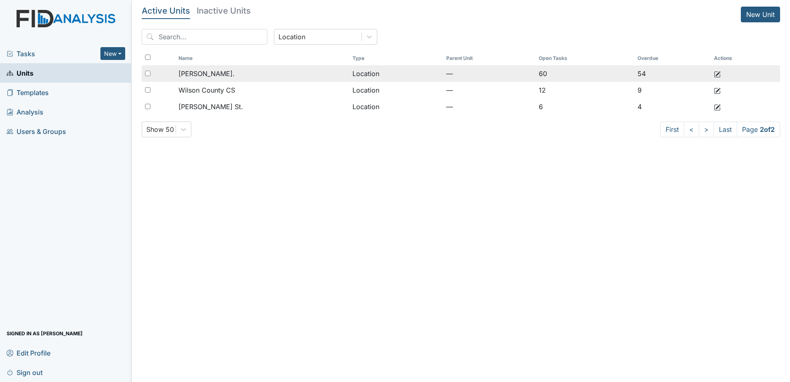
click at [146, 76] on div at bounding box center [158, 73] width 33 height 17
checkbox input "true"
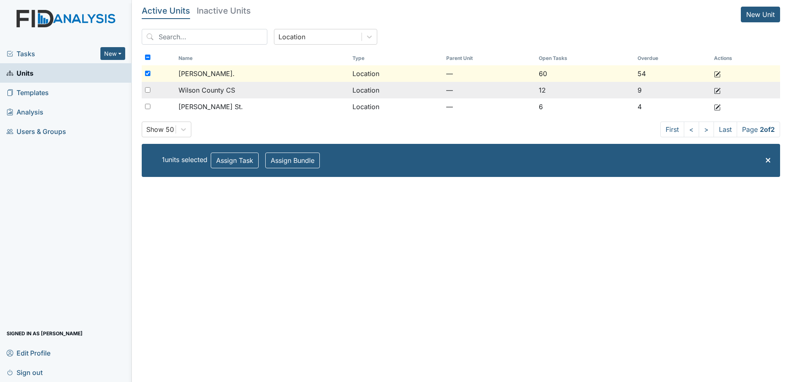
click at [145, 90] on input "checkbox" at bounding box center [147, 89] width 5 height 5
checkbox input "true"
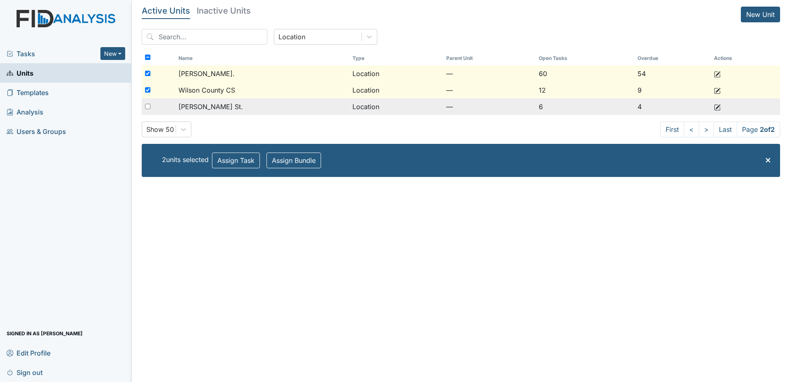
click at [149, 108] on input "checkbox" at bounding box center [147, 106] width 5 height 5
checkbox input "true"
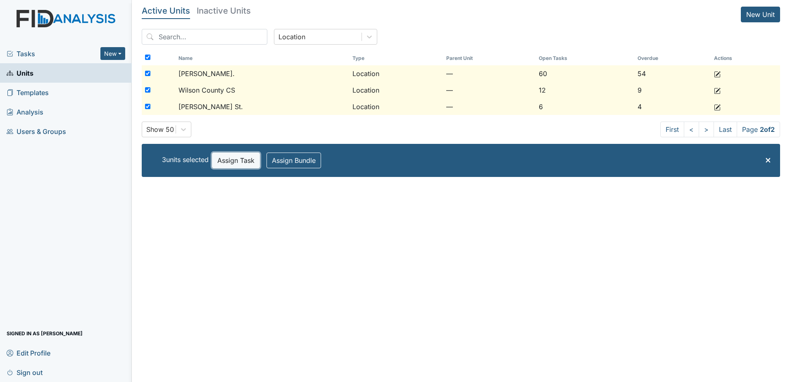
click at [239, 165] on button "Assign Task" at bounding box center [236, 160] width 48 height 16
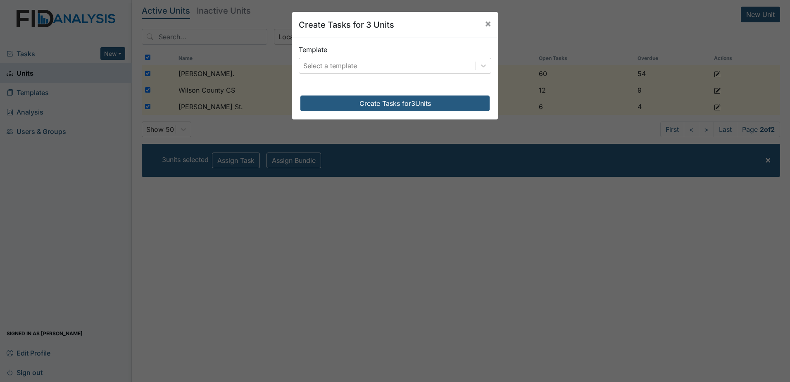
click at [339, 54] on div "Template Select a template" at bounding box center [395, 59] width 193 height 29
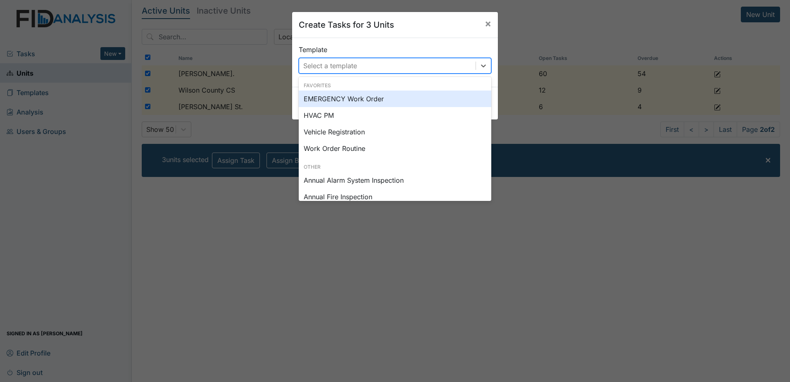
click at [342, 67] on div "Select a template" at bounding box center [330, 66] width 54 height 10
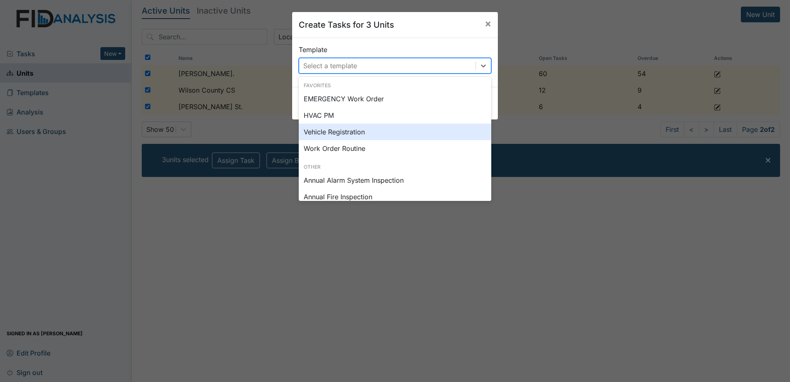
click at [342, 132] on div "Vehicle Registration" at bounding box center [395, 132] width 193 height 17
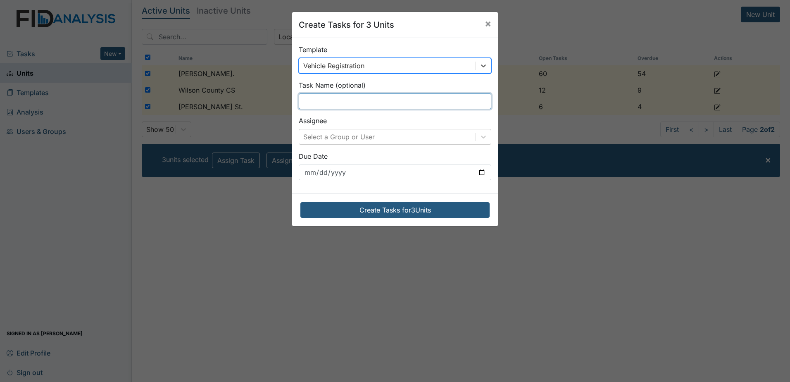
click at [348, 106] on input "text" at bounding box center [395, 101] width 193 height 16
type input "Vehicle registration"
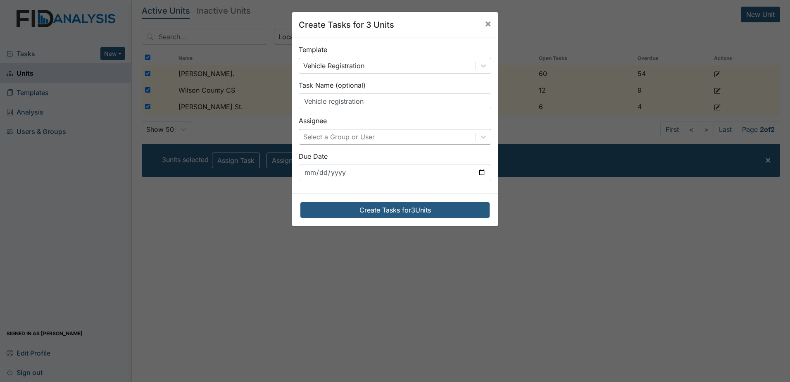
click at [384, 140] on div "Select a Group or User" at bounding box center [387, 136] width 176 height 15
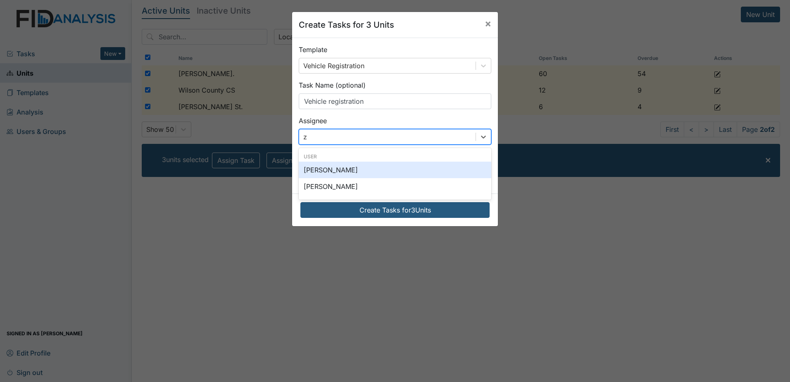
type input "za"
click at [359, 168] on div "[PERSON_NAME]" at bounding box center [395, 170] width 193 height 17
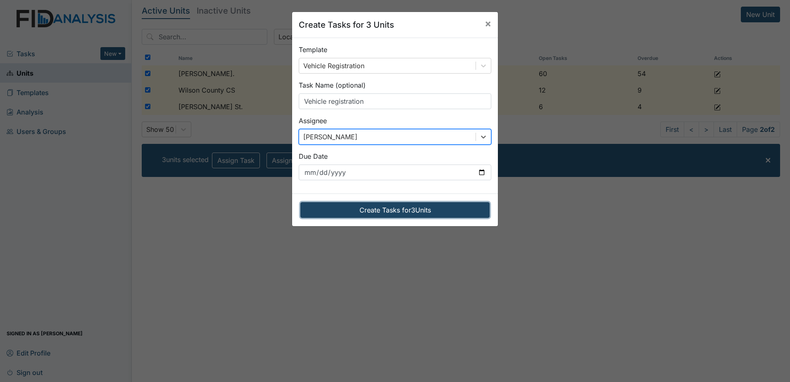
click at [420, 212] on button "Create Tasks for 3 Units" at bounding box center [394, 210] width 189 height 16
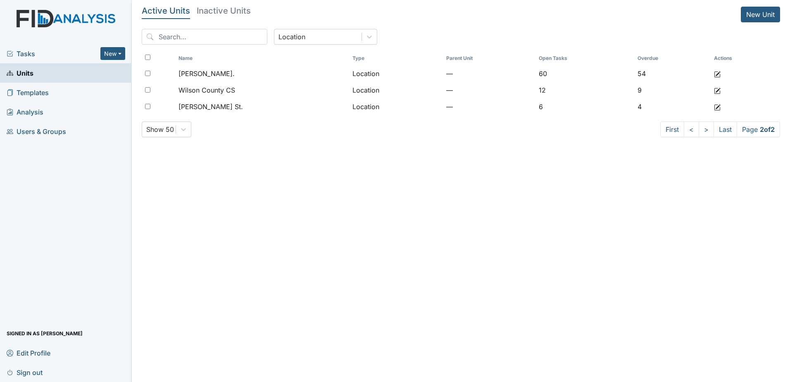
click at [72, 57] on span "Tasks" at bounding box center [54, 54] width 94 height 10
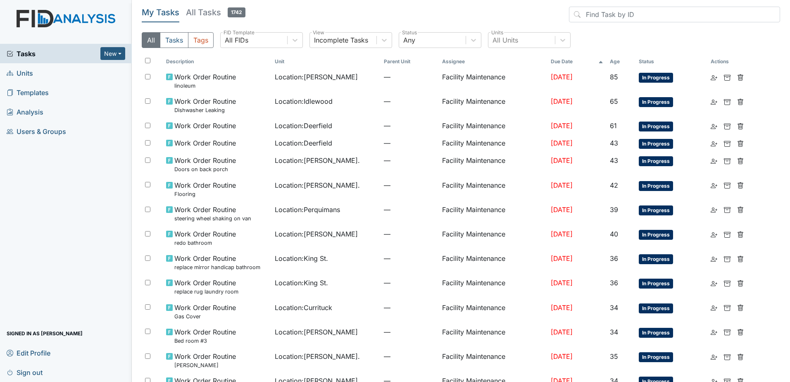
click at [217, 11] on h5 "All Tasks 1742" at bounding box center [215, 13] width 59 height 12
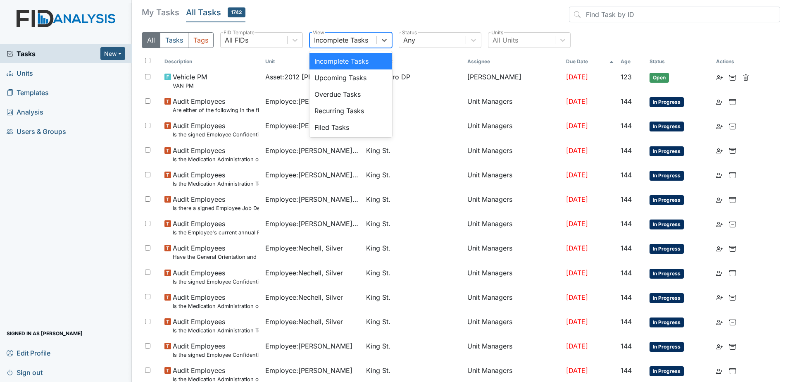
click at [344, 45] on div "Incomplete Tasks" at bounding box center [343, 40] width 67 height 15
click at [423, 39] on div "Any" at bounding box center [432, 40] width 67 height 15
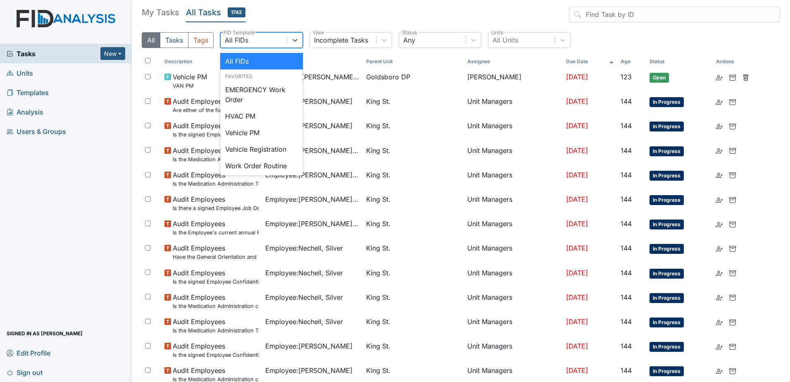
click at [269, 42] on div "All FIDs" at bounding box center [254, 40] width 67 height 15
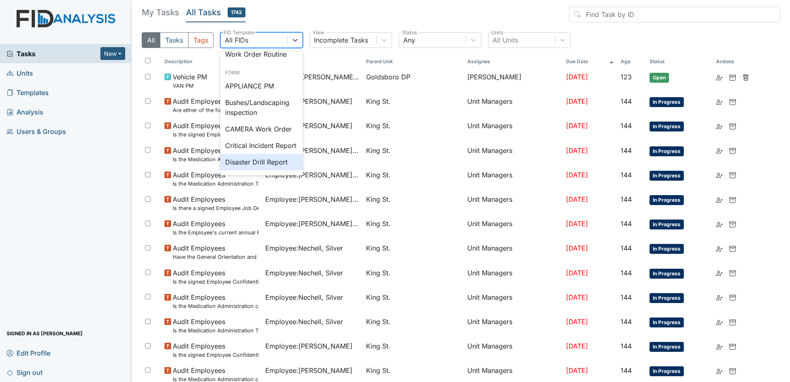
scroll to position [41, 0]
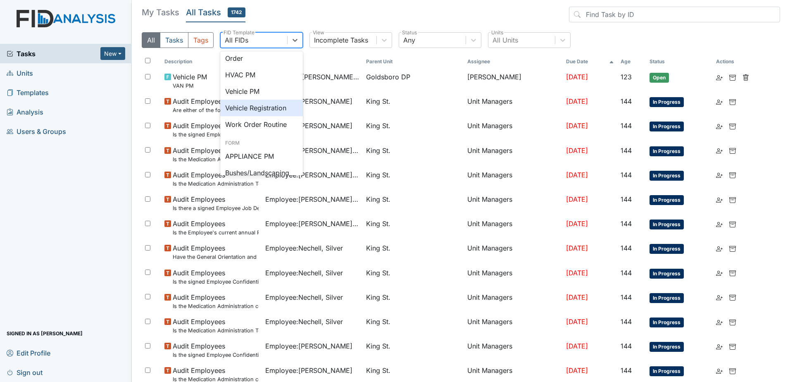
click at [273, 112] on div "Vehicle Registration" at bounding box center [261, 108] width 83 height 17
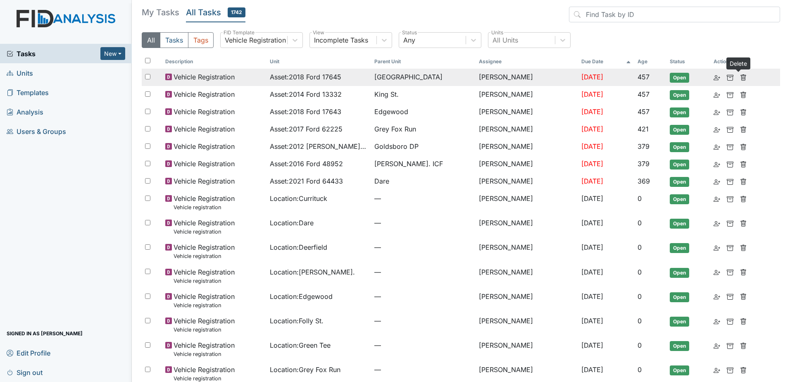
click at [740, 78] on icon at bounding box center [743, 77] width 7 height 7
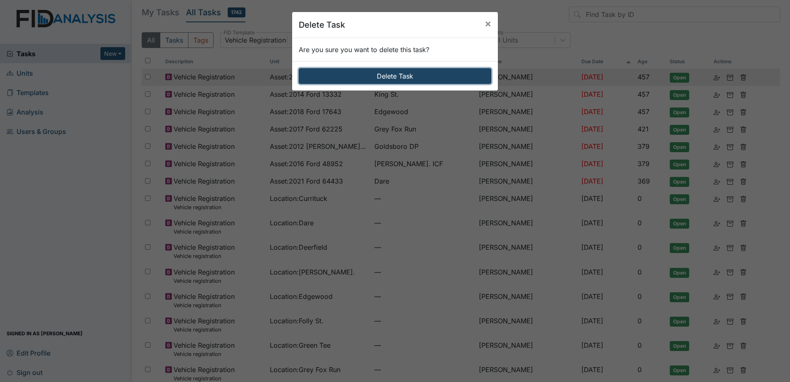
drag, startPoint x: 441, startPoint y: 73, endPoint x: 621, endPoint y: 84, distance: 180.5
click at [443, 73] on button "Delete Task" at bounding box center [395, 76] width 193 height 16
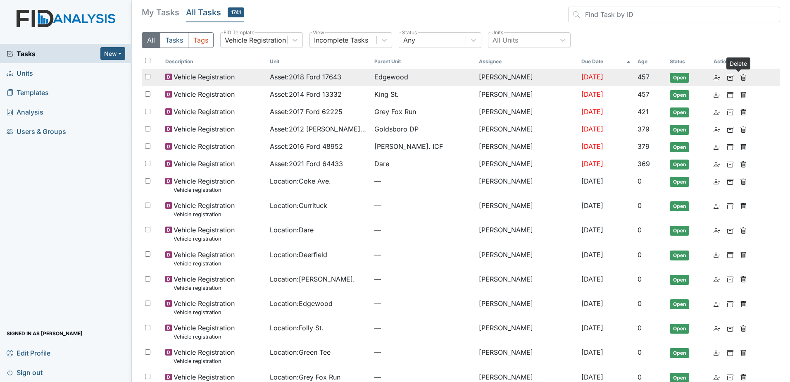
click at [740, 79] on icon at bounding box center [743, 77] width 7 height 7
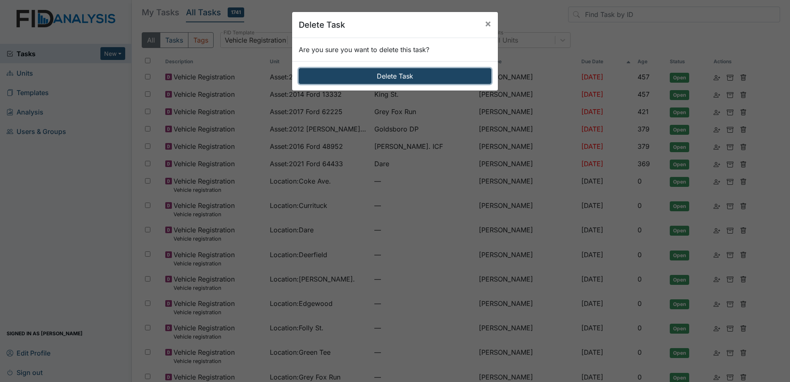
click at [409, 74] on button "Delete Task" at bounding box center [395, 76] width 193 height 16
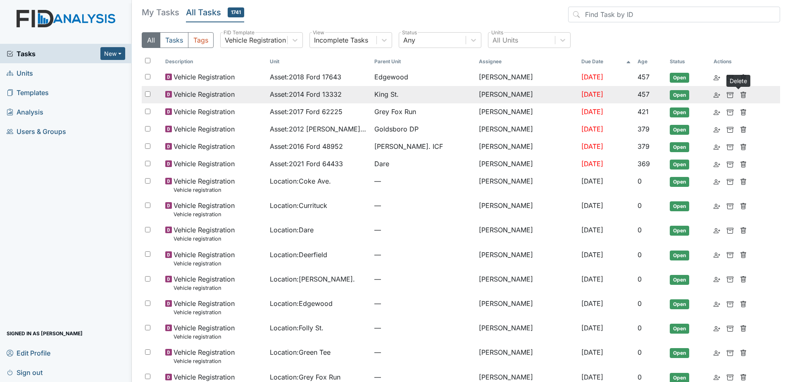
click at [741, 95] on use at bounding box center [743, 95] width 5 height 6
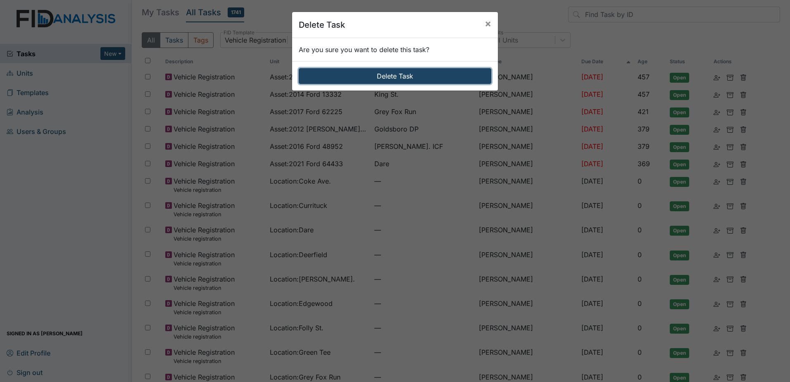
click at [404, 78] on button "Delete Task" at bounding box center [395, 76] width 193 height 16
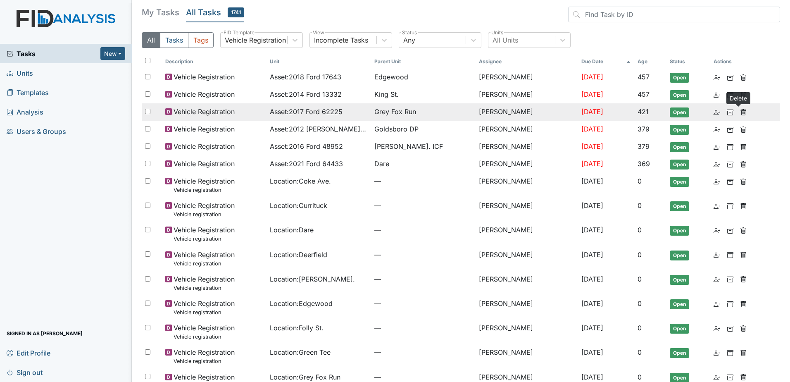
click at [740, 113] on icon at bounding box center [743, 112] width 7 height 7
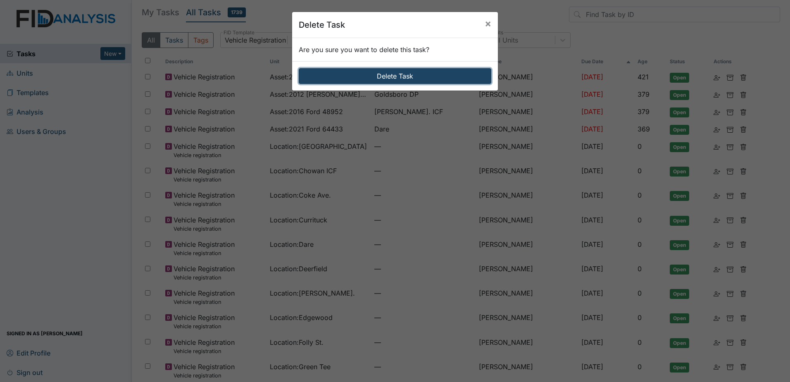
click at [387, 76] on button "Delete Task" at bounding box center [395, 76] width 193 height 16
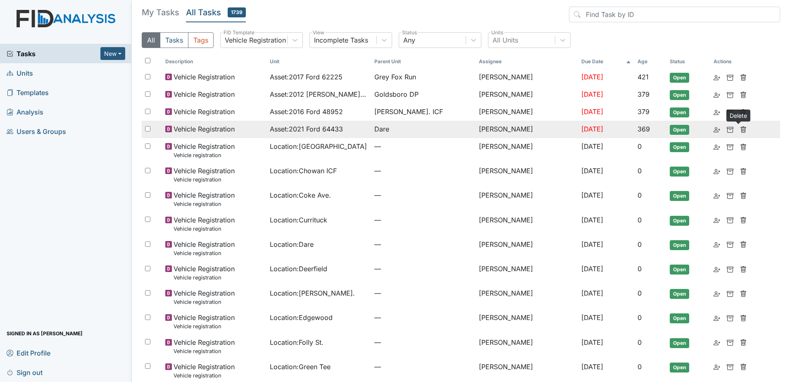
click at [741, 129] on use at bounding box center [743, 129] width 5 height 6
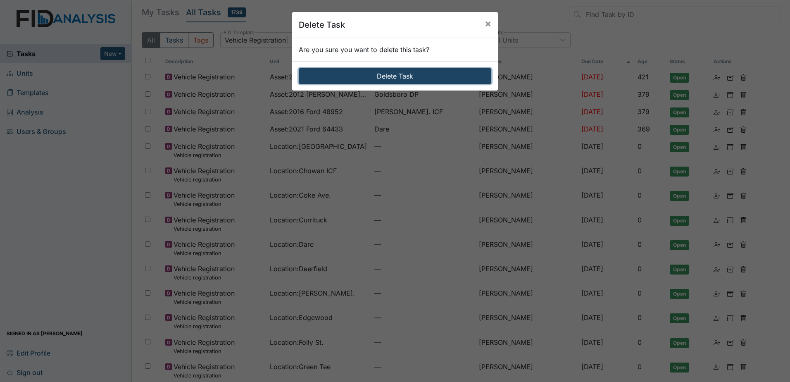
click at [393, 75] on button "Delete Task" at bounding box center [395, 76] width 193 height 16
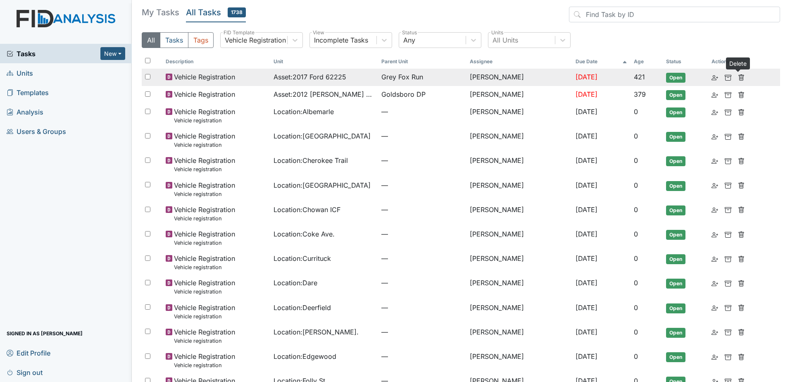
click at [740, 76] on icon at bounding box center [741, 77] width 7 height 7
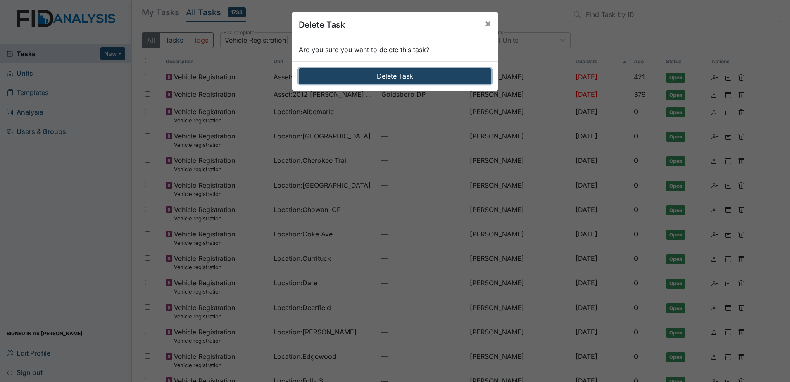
click at [429, 78] on button "Delete Task" at bounding box center [395, 76] width 193 height 16
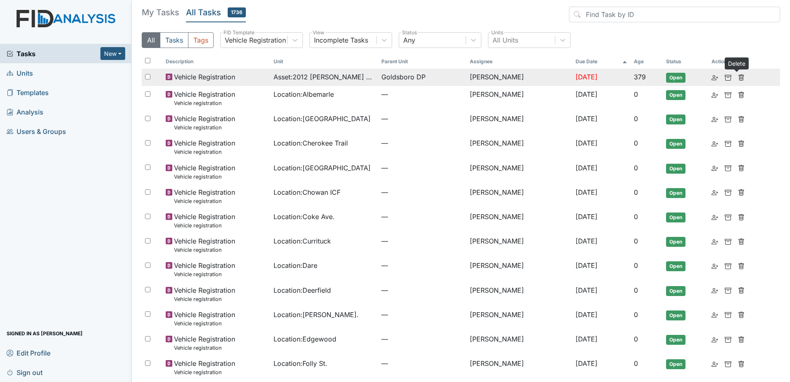
click at [738, 77] on use at bounding box center [740, 77] width 5 height 6
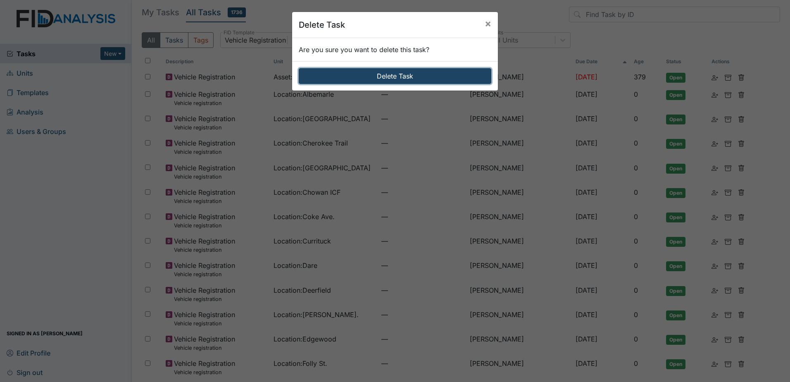
click at [421, 82] on button "Delete Task" at bounding box center [395, 76] width 193 height 16
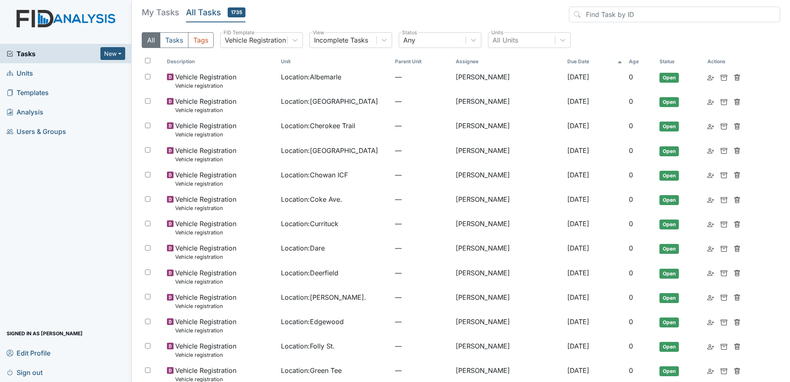
click at [47, 93] on span "Templates" at bounding box center [28, 92] width 42 height 13
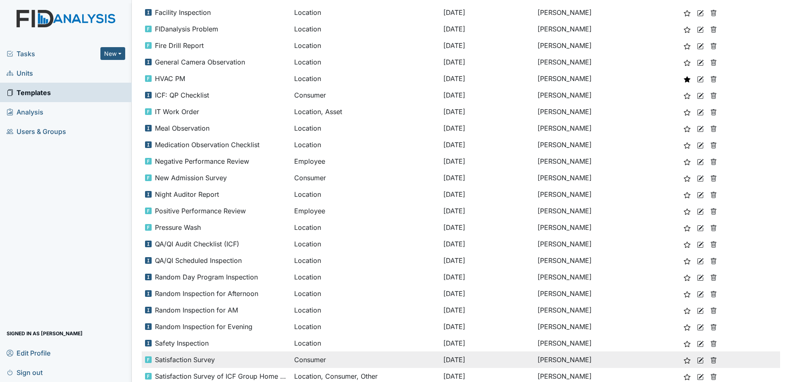
scroll to position [479, 0]
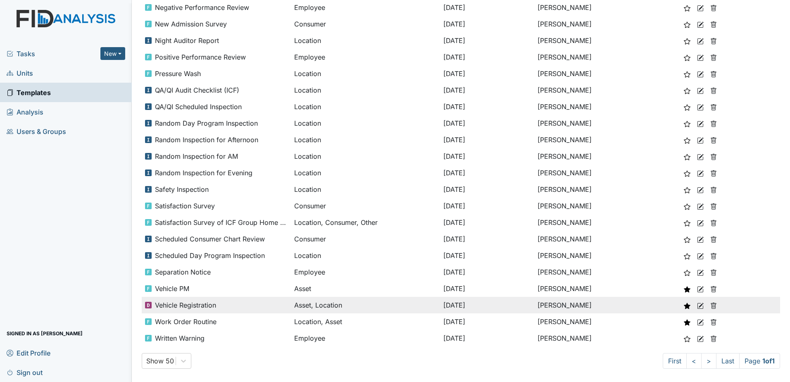
click at [702, 308] on use at bounding box center [700, 305] width 6 height 6
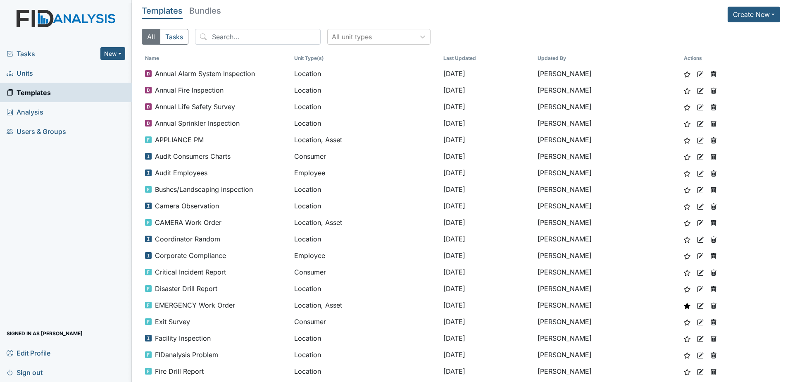
click at [43, 52] on span "Tasks" at bounding box center [54, 54] width 94 height 10
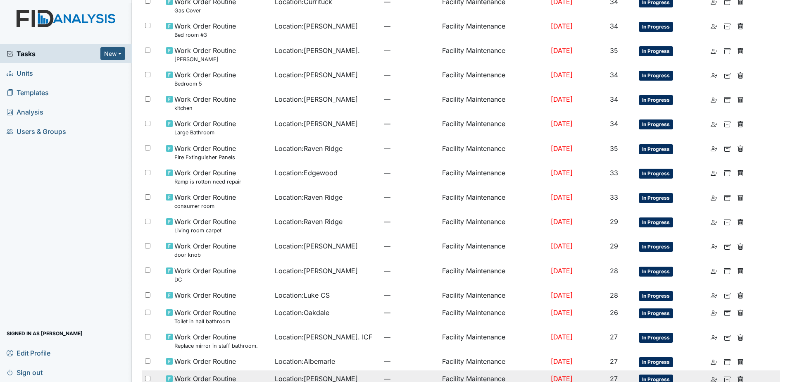
scroll to position [406, 0]
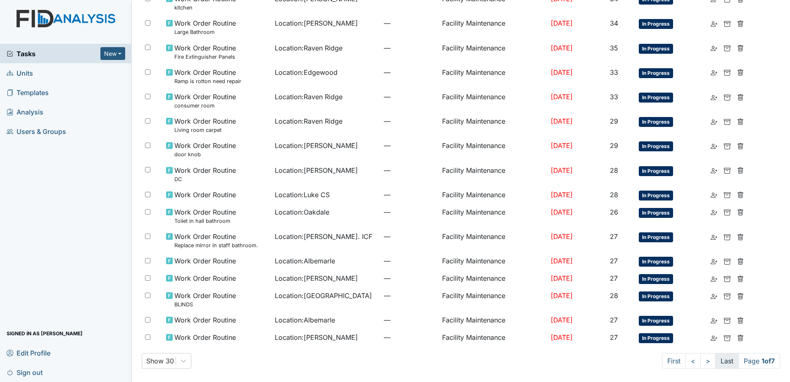
click at [721, 364] on link "Last" at bounding box center [727, 361] width 24 height 16
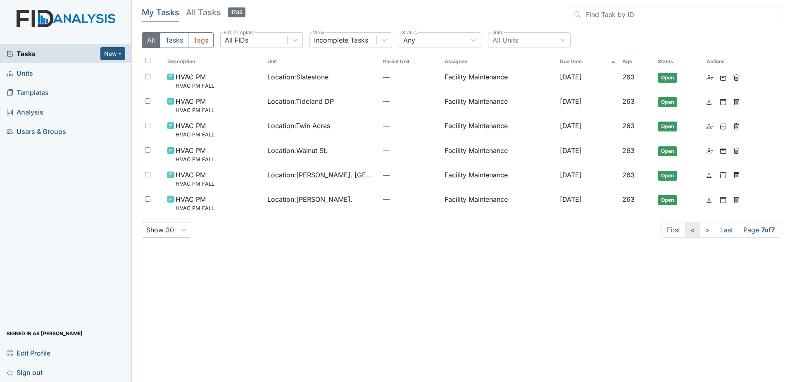
click at [691, 228] on link "<" at bounding box center [692, 230] width 15 height 16
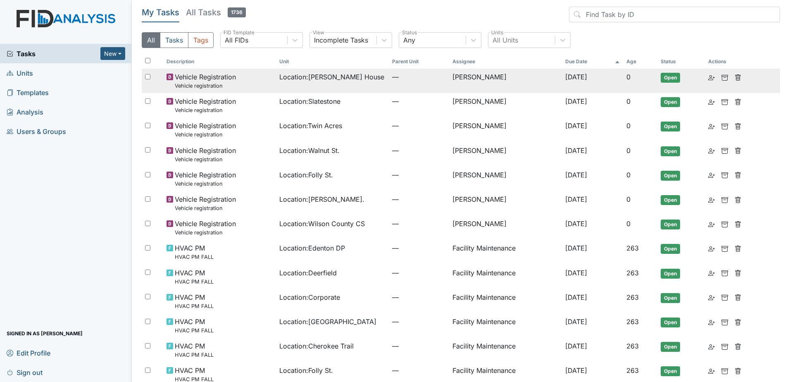
click at [321, 86] on td "Location : Scott House" at bounding box center [332, 81] width 113 height 24
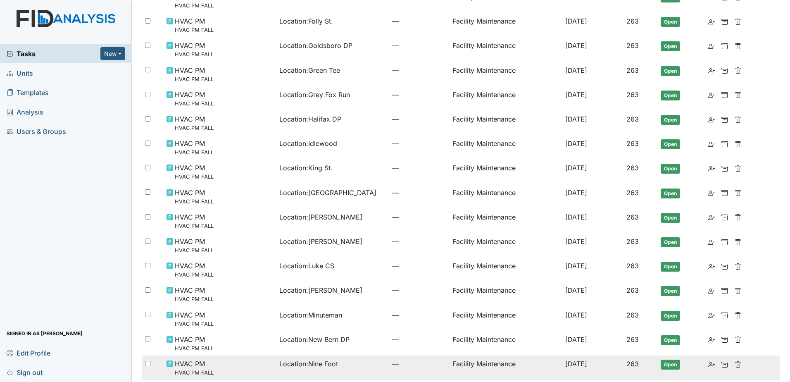
scroll to position [456, 0]
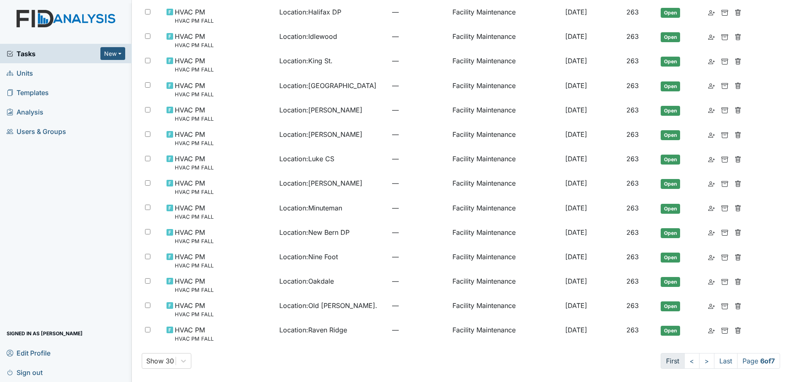
click at [661, 358] on link "First" at bounding box center [673, 361] width 24 height 16
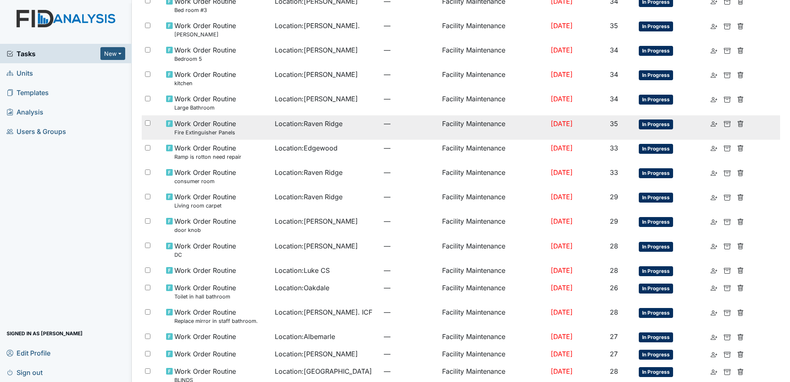
scroll to position [406, 0]
